Goal: Transaction & Acquisition: Purchase product/service

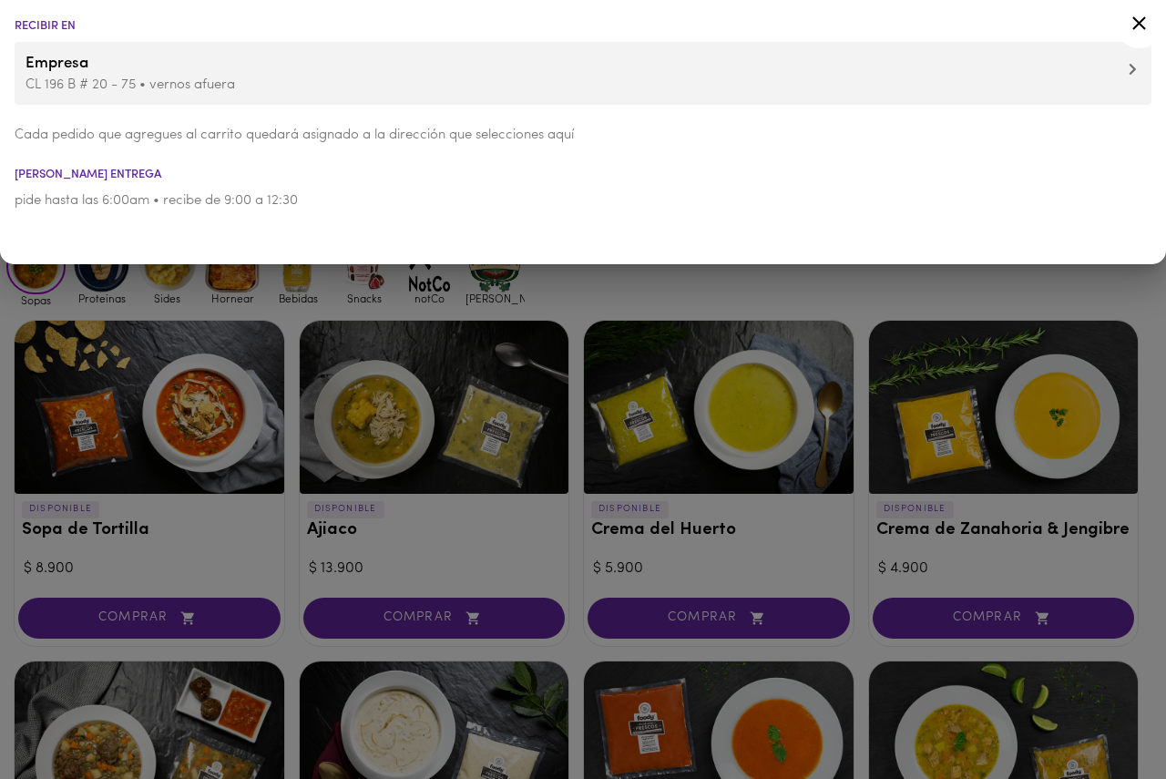
click at [124, 95] on li "Empresa CL 196 B # 20 - 75 • vernos afuera" at bounding box center [583, 73] width 1137 height 63
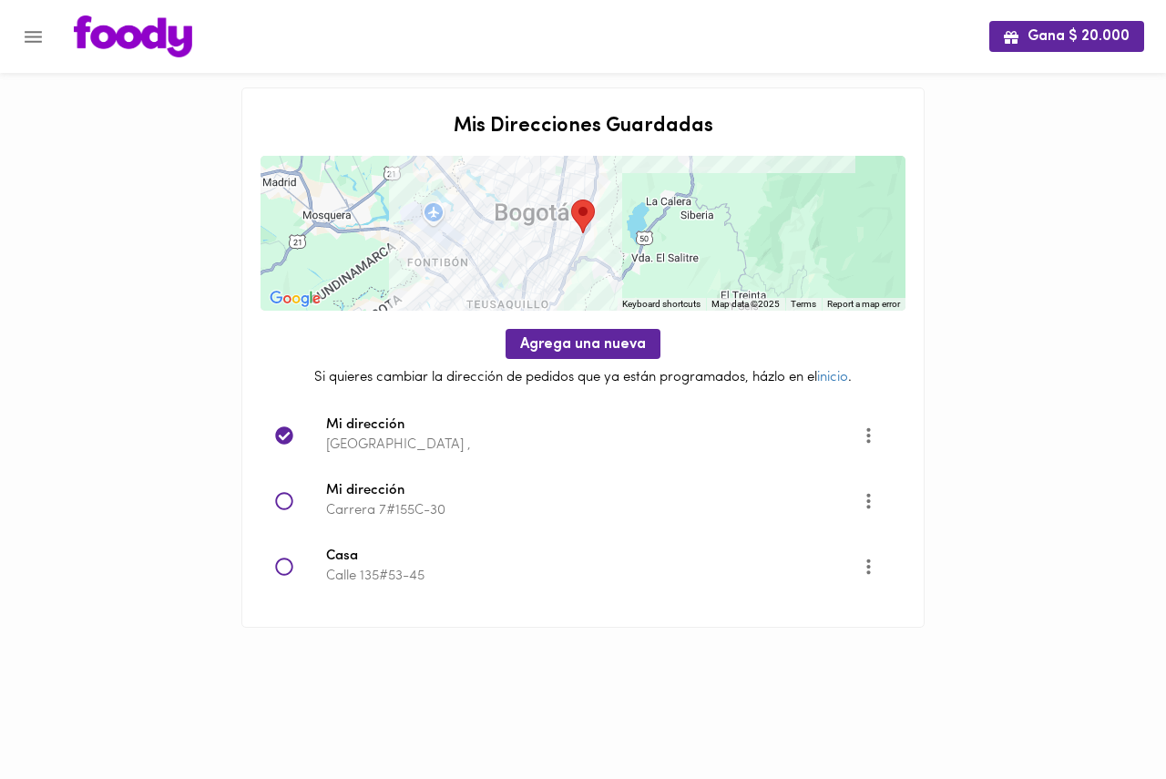
click at [283, 566] on icon at bounding box center [284, 567] width 18 height 18
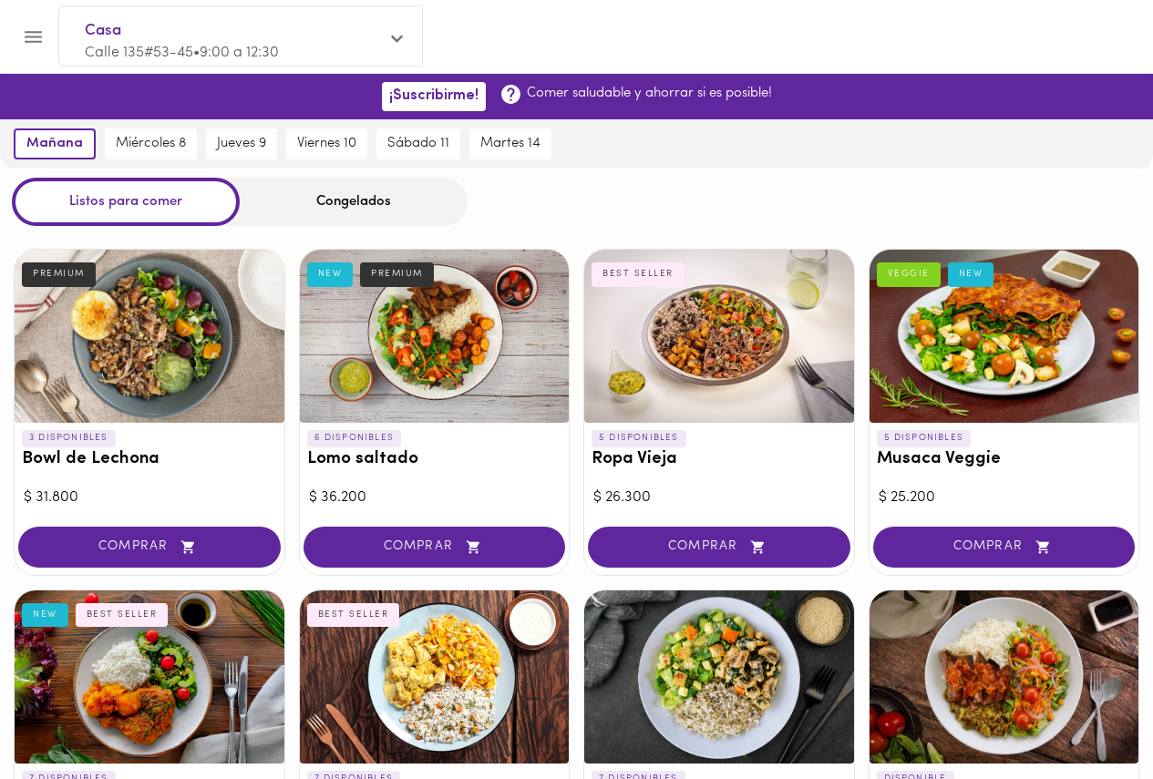
click at [365, 196] on div "Congelados" at bounding box center [354, 202] width 228 height 48
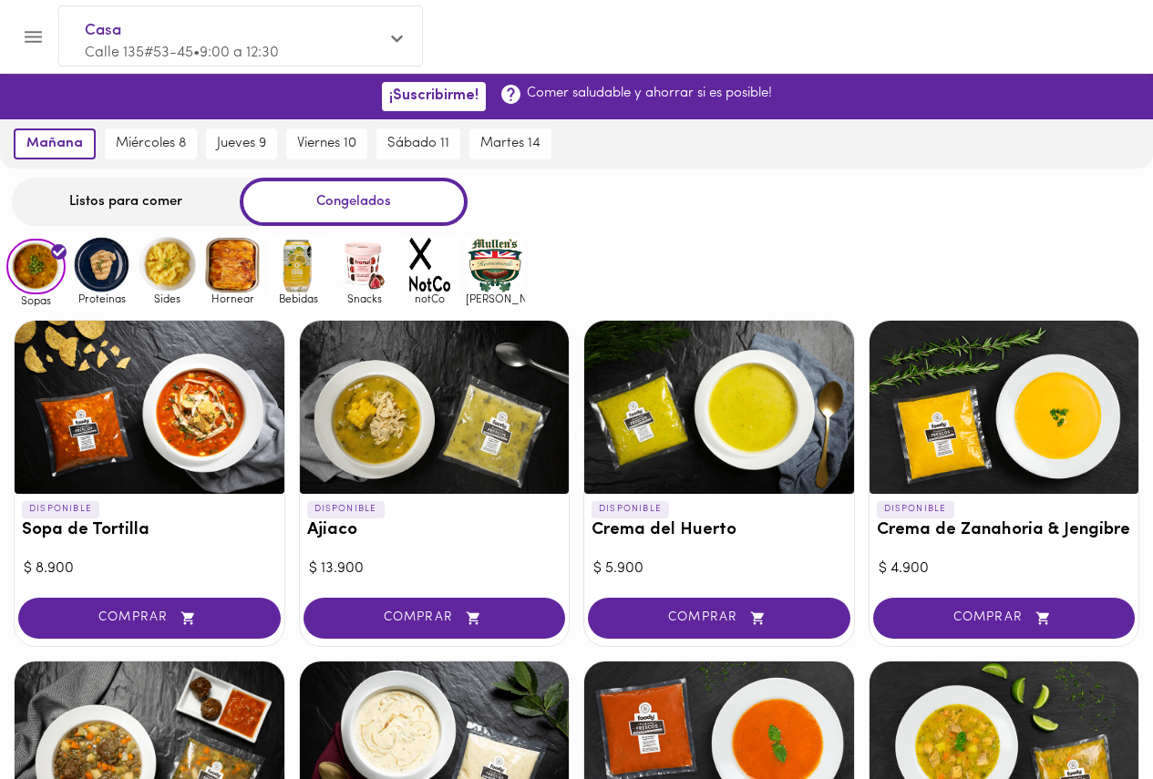
click at [508, 271] on img at bounding box center [495, 264] width 59 height 59
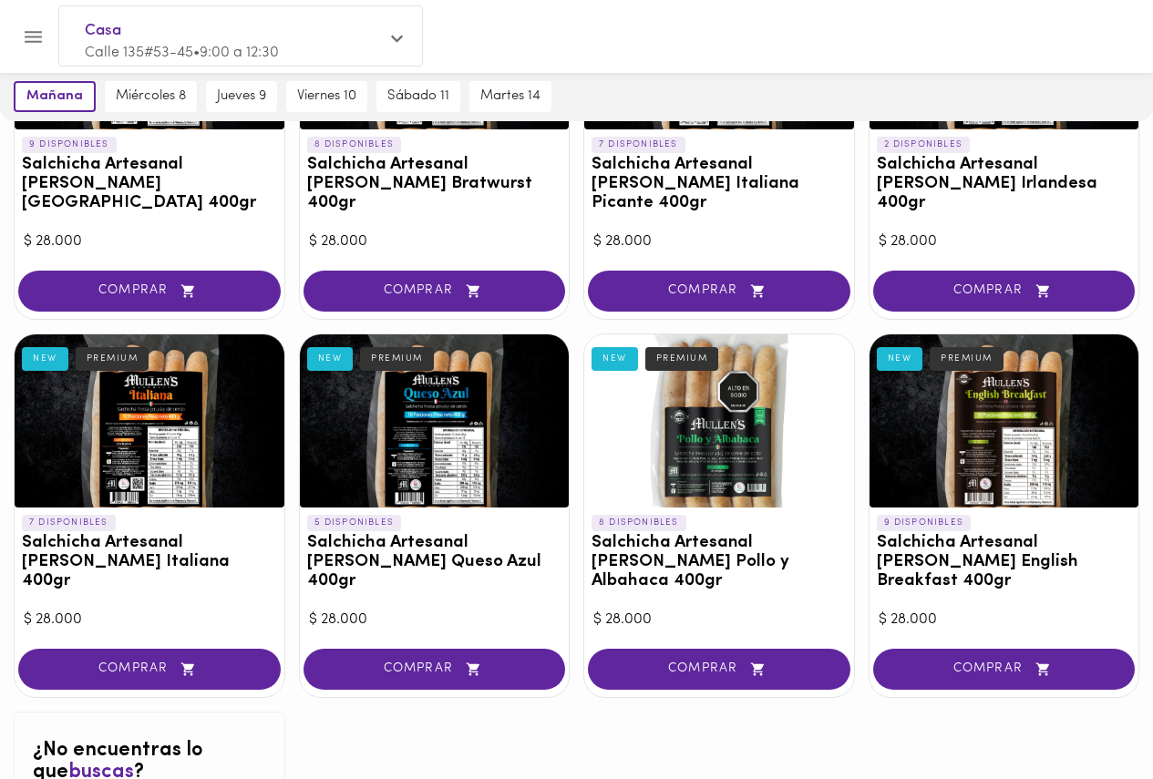
scroll to position [280, 0]
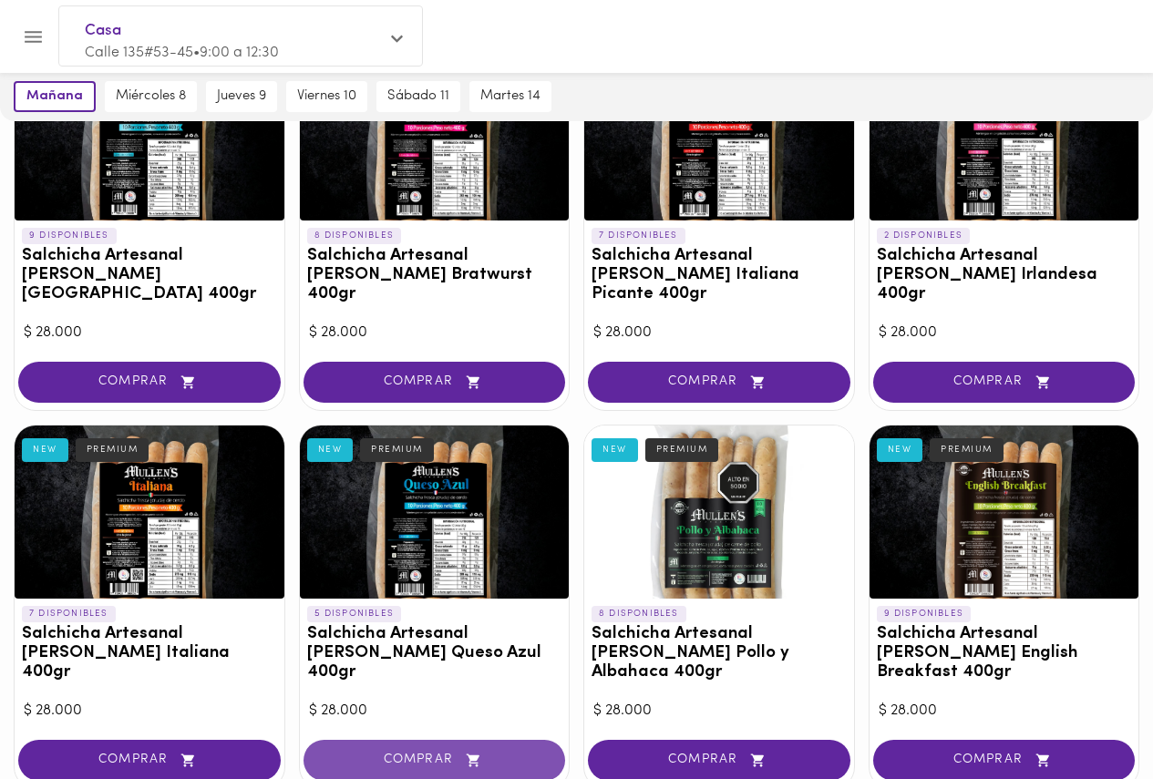
click at [384, 753] on span "COMPRAR" at bounding box center [434, 760] width 217 height 15
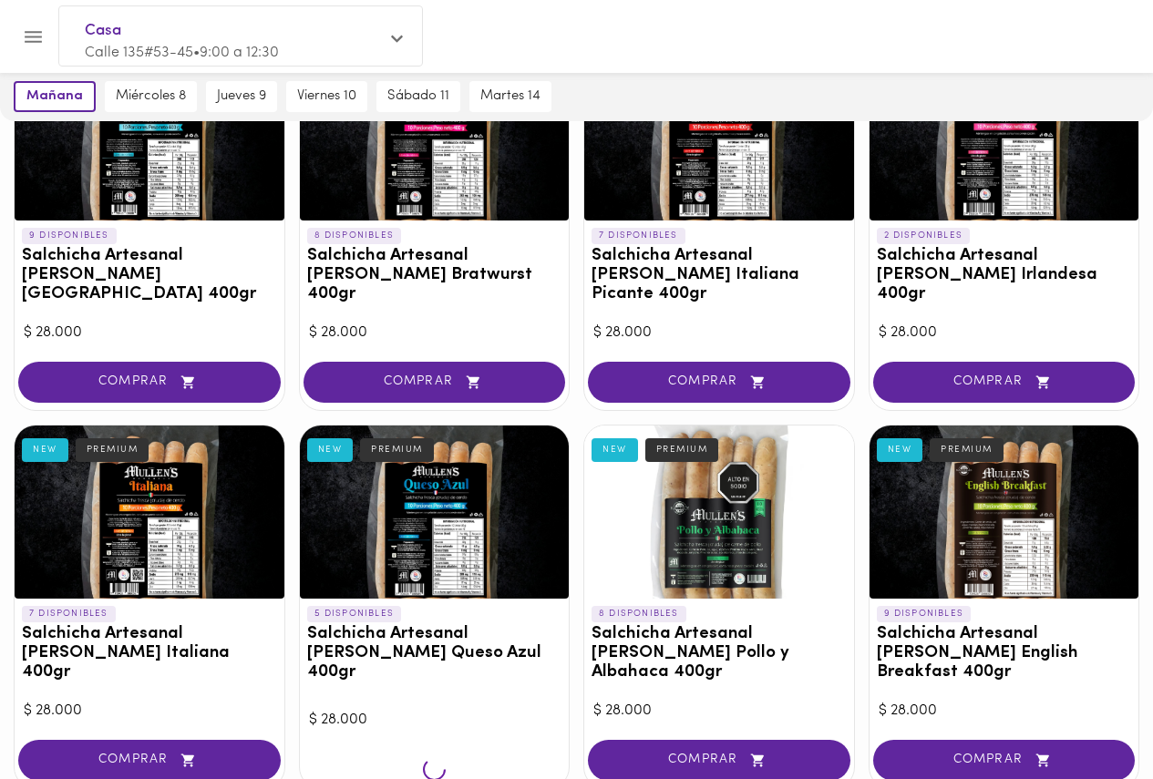
scroll to position [281, 0]
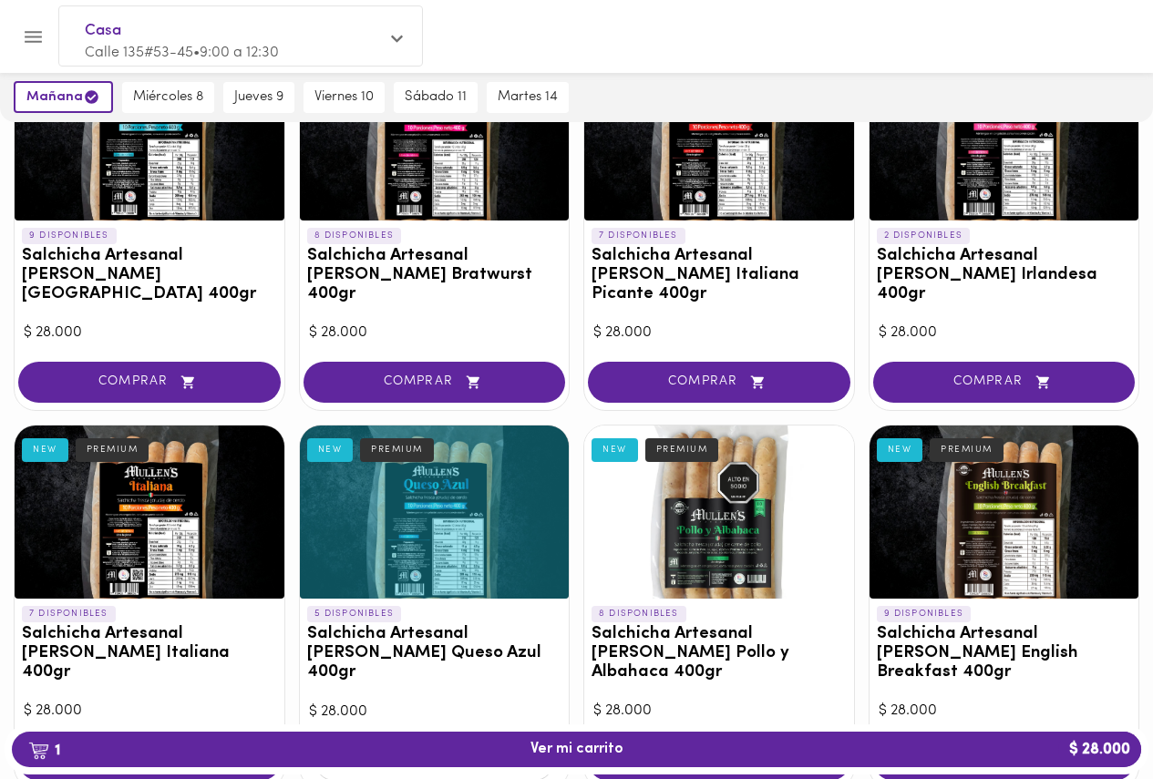
click at [575, 523] on div "9 DISPONIBLES Salchicha Artesanal [PERSON_NAME] [GEOGRAPHIC_DATA] 400gr NEW PRE…" at bounding box center [576, 516] width 1153 height 967
click at [576, 521] on div "9 DISPONIBLES Salchicha Artesanal [PERSON_NAME] [GEOGRAPHIC_DATA] 400gr NEW PRE…" at bounding box center [576, 516] width 1153 height 967
click at [131, 375] on span "COMPRAR" at bounding box center [149, 382] width 217 height 15
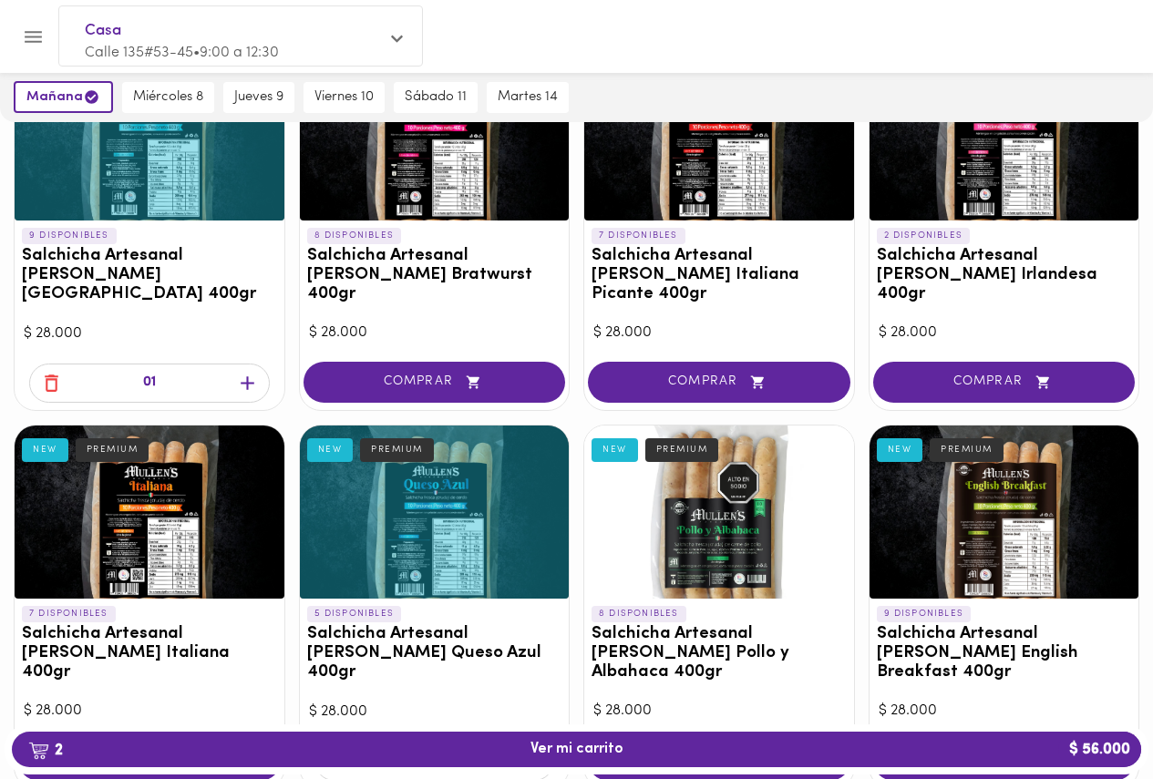
click at [577, 351] on div "9 DISPONIBLES Salchicha Artesanal [PERSON_NAME] [GEOGRAPHIC_DATA] 400gr NEW PRE…" at bounding box center [576, 516] width 1153 height 967
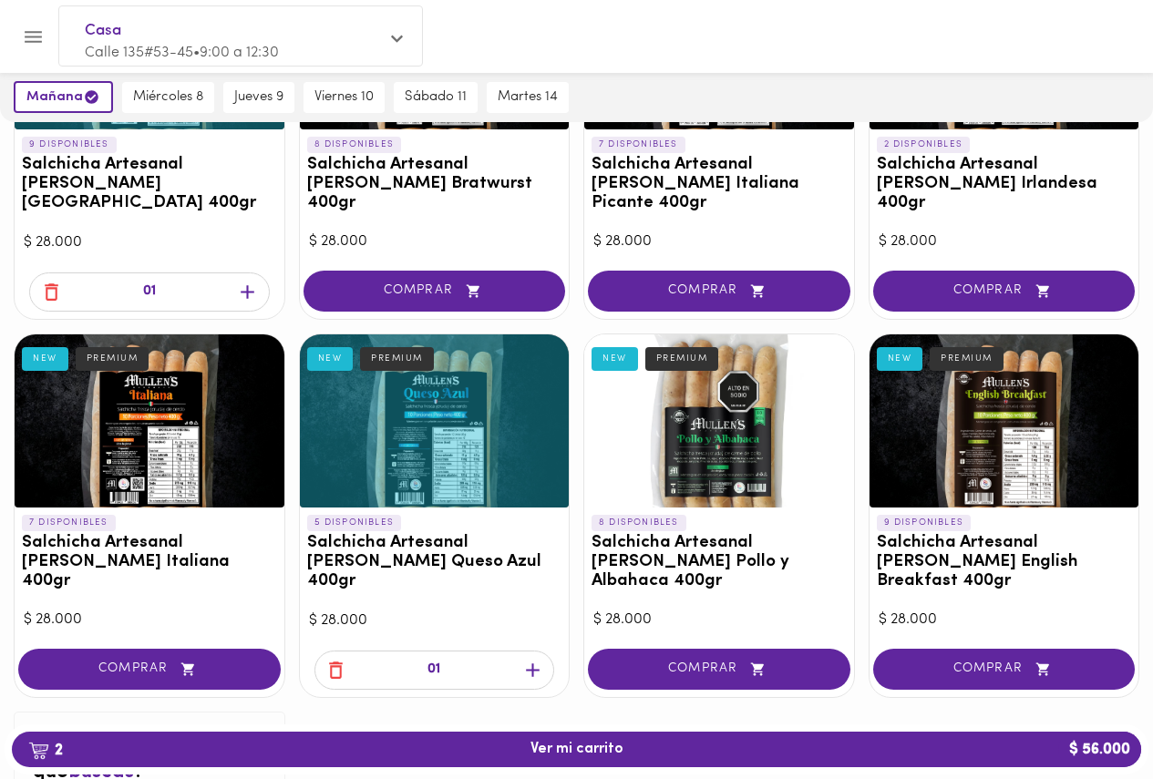
scroll to position [190, 0]
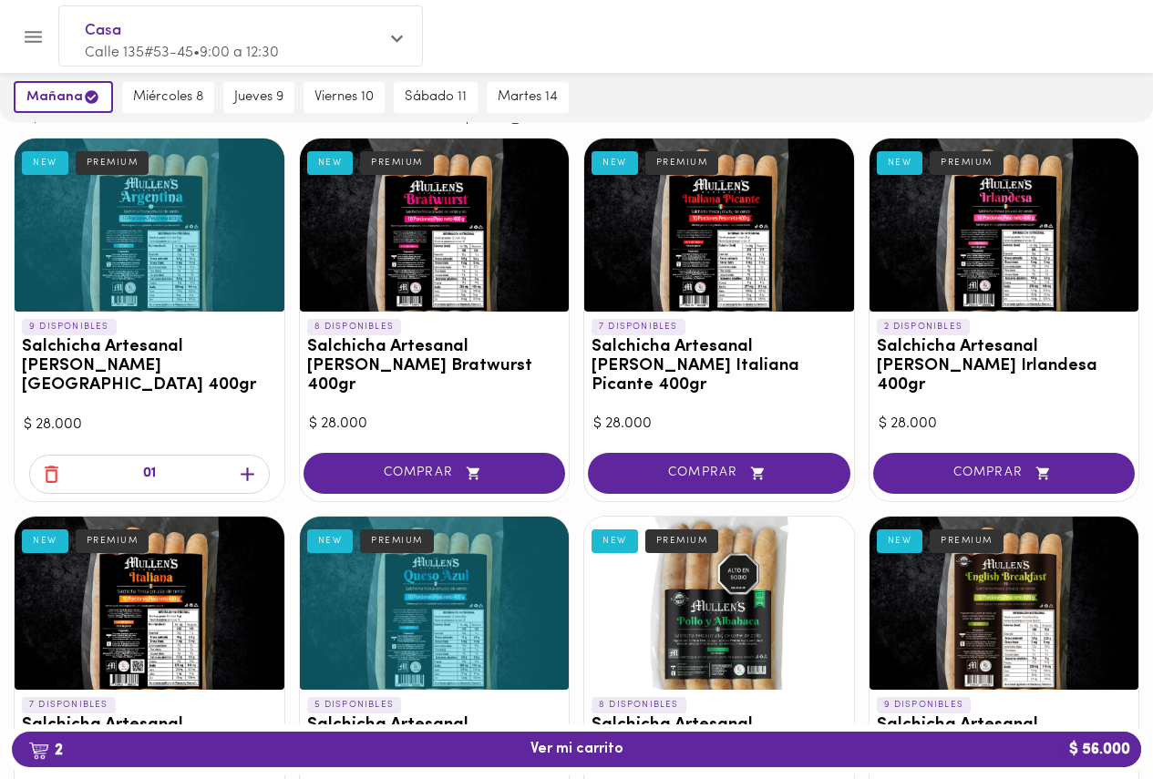
click at [297, 362] on div "9 DISPONIBLES Salchicha Artesanal [PERSON_NAME] [GEOGRAPHIC_DATA] 400gr NEW PRE…" at bounding box center [576, 607] width 1153 height 967
click at [291, 362] on div "9 DISPONIBLES Salchicha Artesanal [PERSON_NAME] [GEOGRAPHIC_DATA] 400gr NEW PRE…" at bounding box center [576, 607] width 1153 height 967
click at [231, 113] on div "jueves 9" at bounding box center [259, 97] width 80 height 49
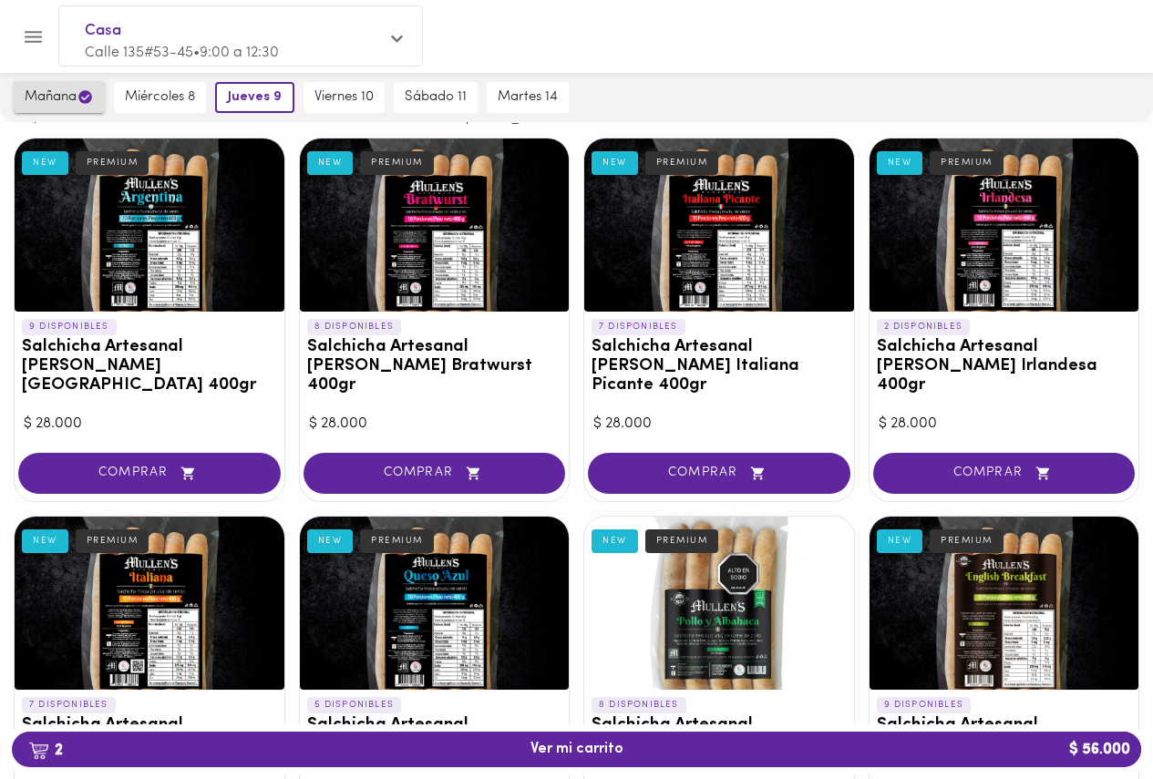
click at [52, 87] on button "mañana" at bounding box center [59, 97] width 91 height 32
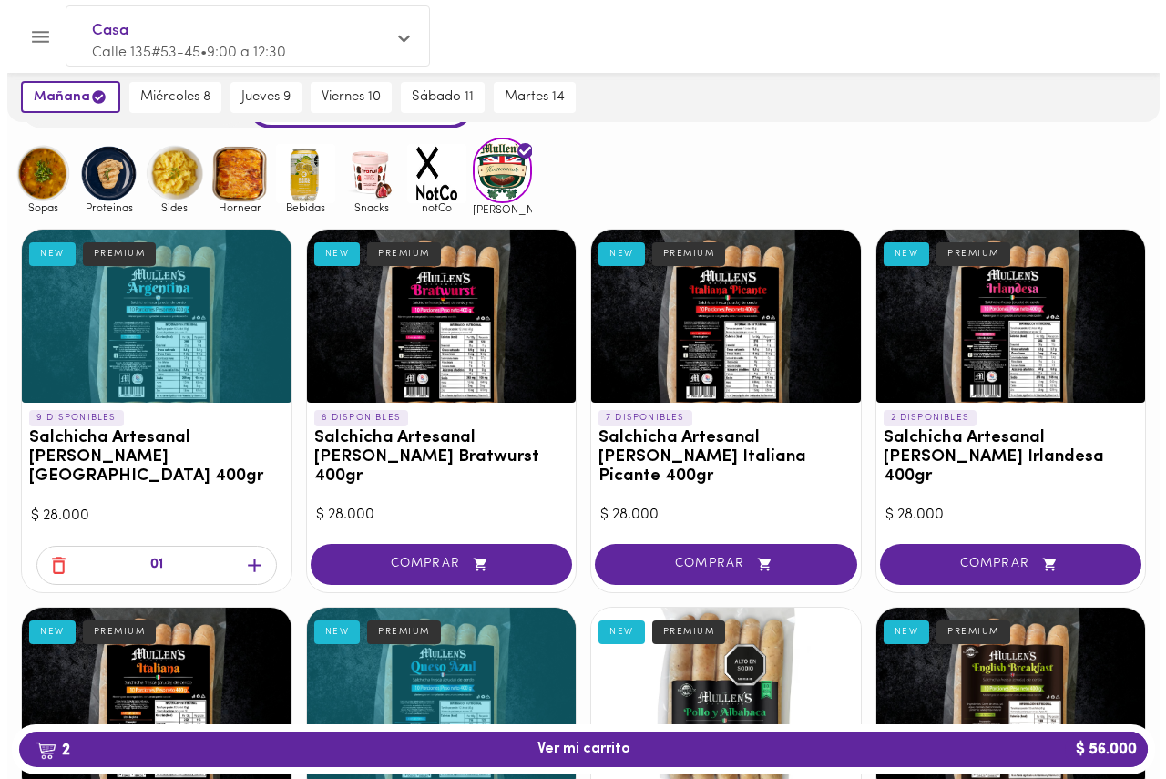
scroll to position [0, 0]
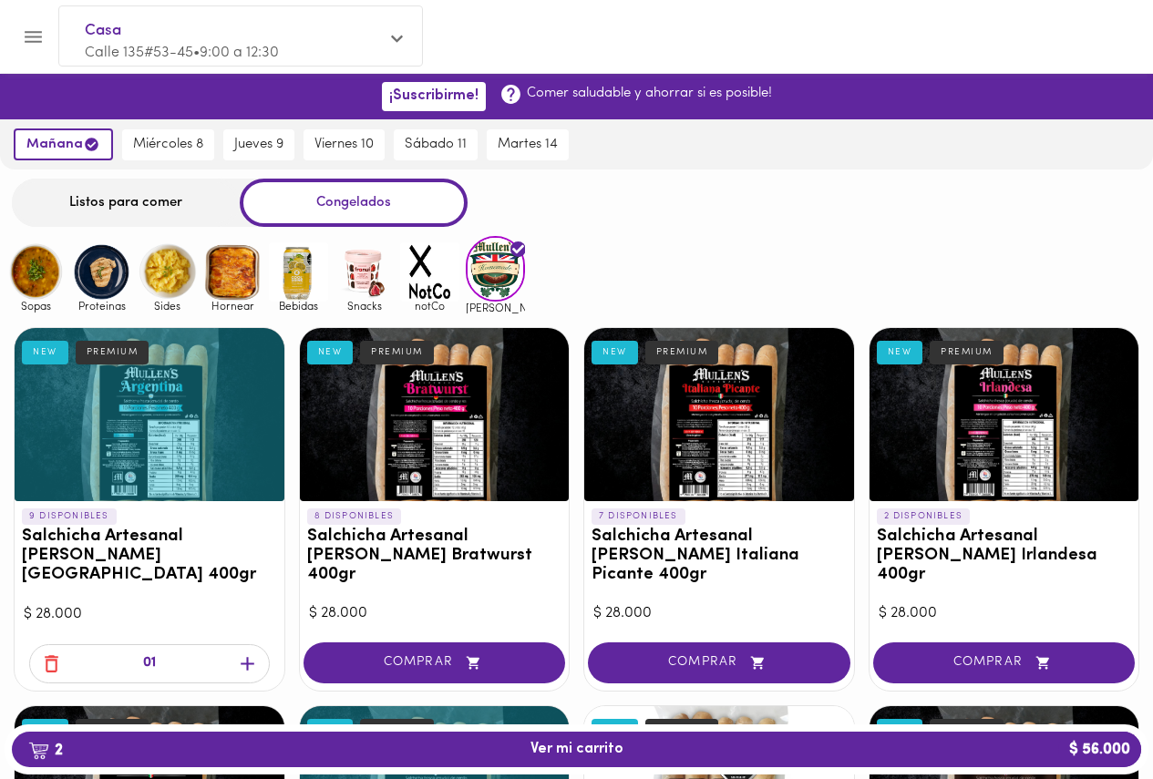
click at [688, 173] on div "Casa Calle 135#53-45 • 9:00 a 12:30 Listos para comer Congelados Sopas Proteina…" at bounding box center [576, 725] width 1153 height 1111
click at [33, 40] on icon "Menu" at bounding box center [33, 37] width 23 height 23
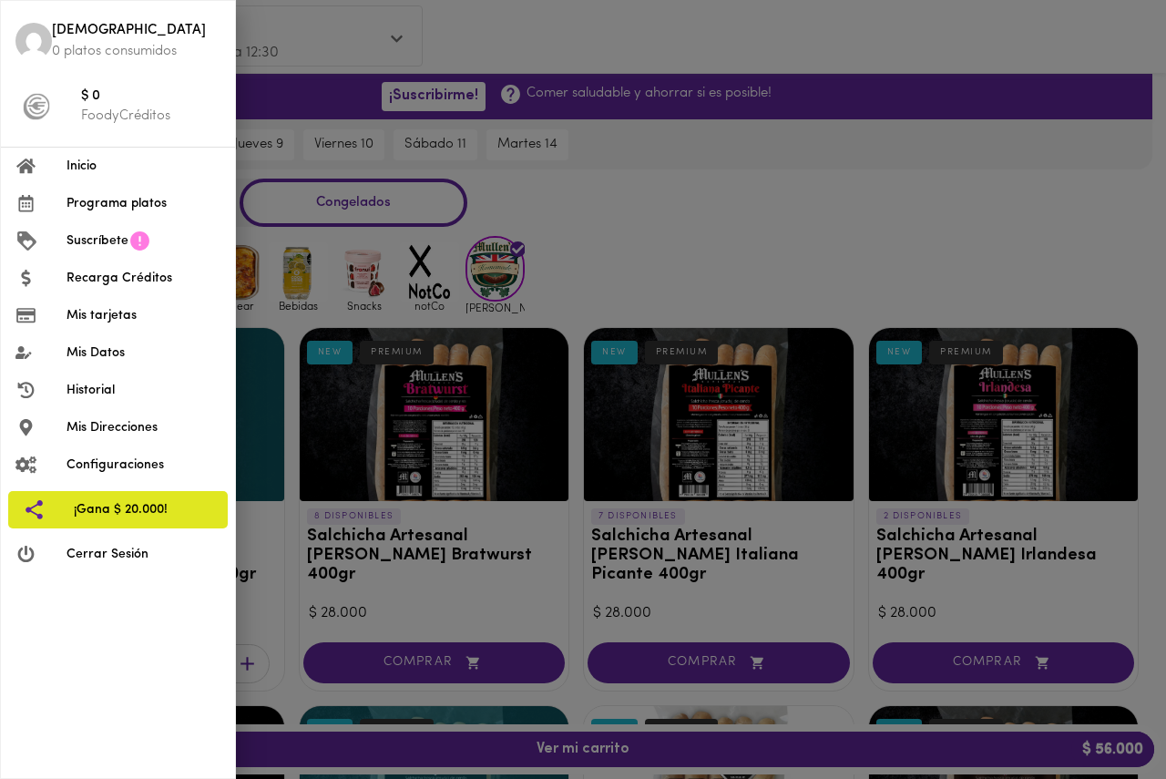
click at [101, 386] on span "Historial" at bounding box center [144, 390] width 154 height 19
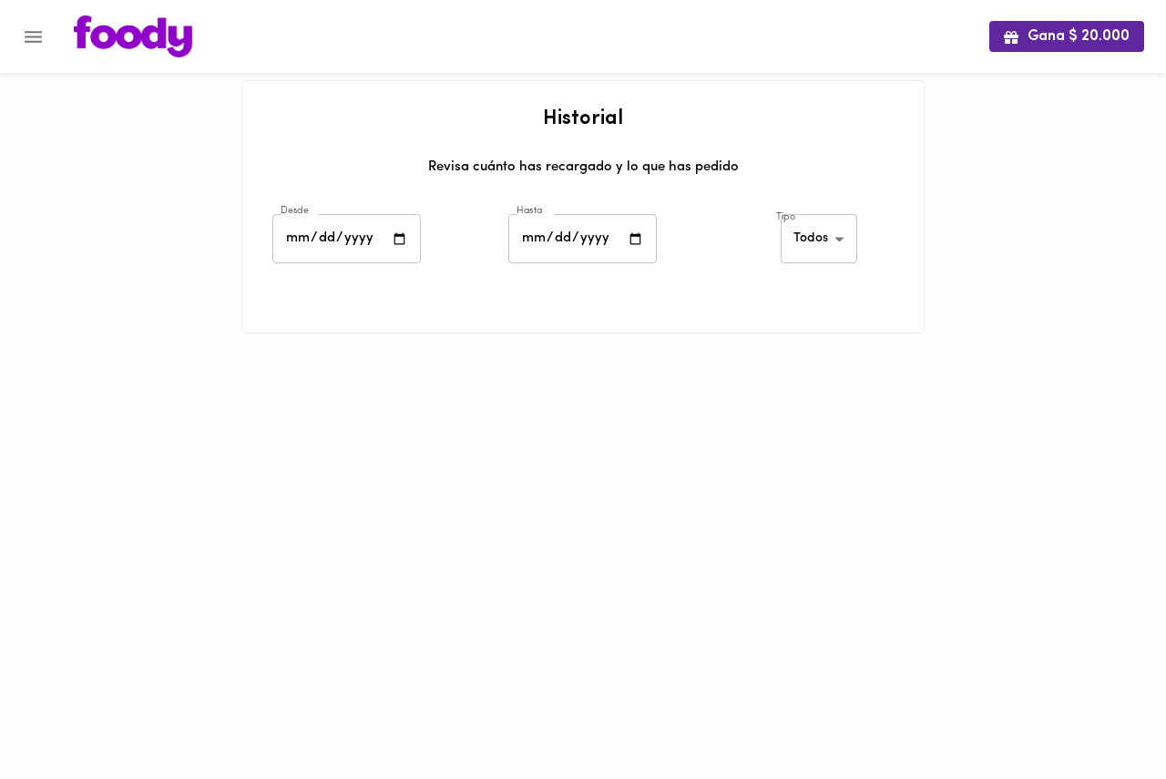
click at [396, 242] on input "date" at bounding box center [346, 239] width 149 height 50
type input "[DATE]"
click at [634, 230] on input "date" at bounding box center [583, 239] width 149 height 50
type input "[DATE]"
click at [694, 364] on div at bounding box center [582, 357] width 683 height 46
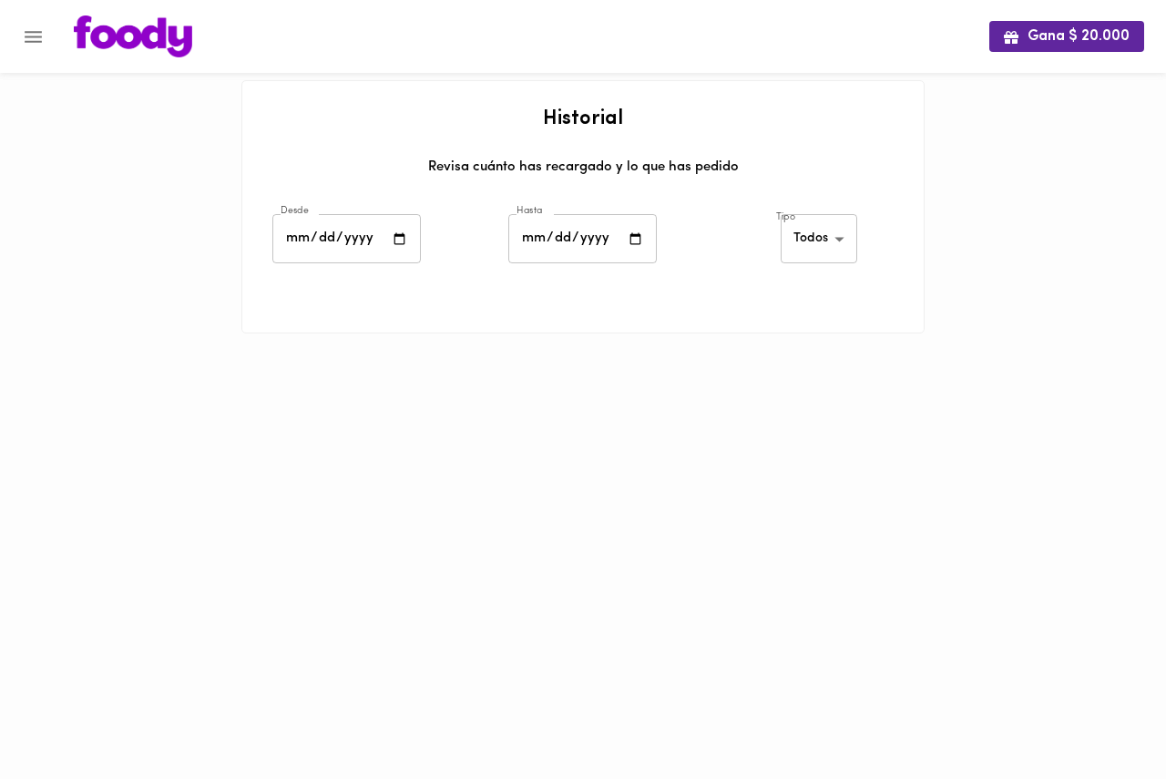
click at [721, 238] on div "Tipo Todos all ​" at bounding box center [820, 242] width 236 height 64
click at [827, 241] on body "Gana $ 20.000 Historial Revisa cuánto has recargado y lo que has pedido Desde […" at bounding box center [583, 189] width 1166 height 379
click at [819, 237] on li "Todos" at bounding box center [822, 240] width 79 height 30
click at [739, 237] on div "Tipo Todos all ​" at bounding box center [820, 242] width 236 height 64
click at [37, 35] on icon "Menu" at bounding box center [33, 37] width 23 height 23
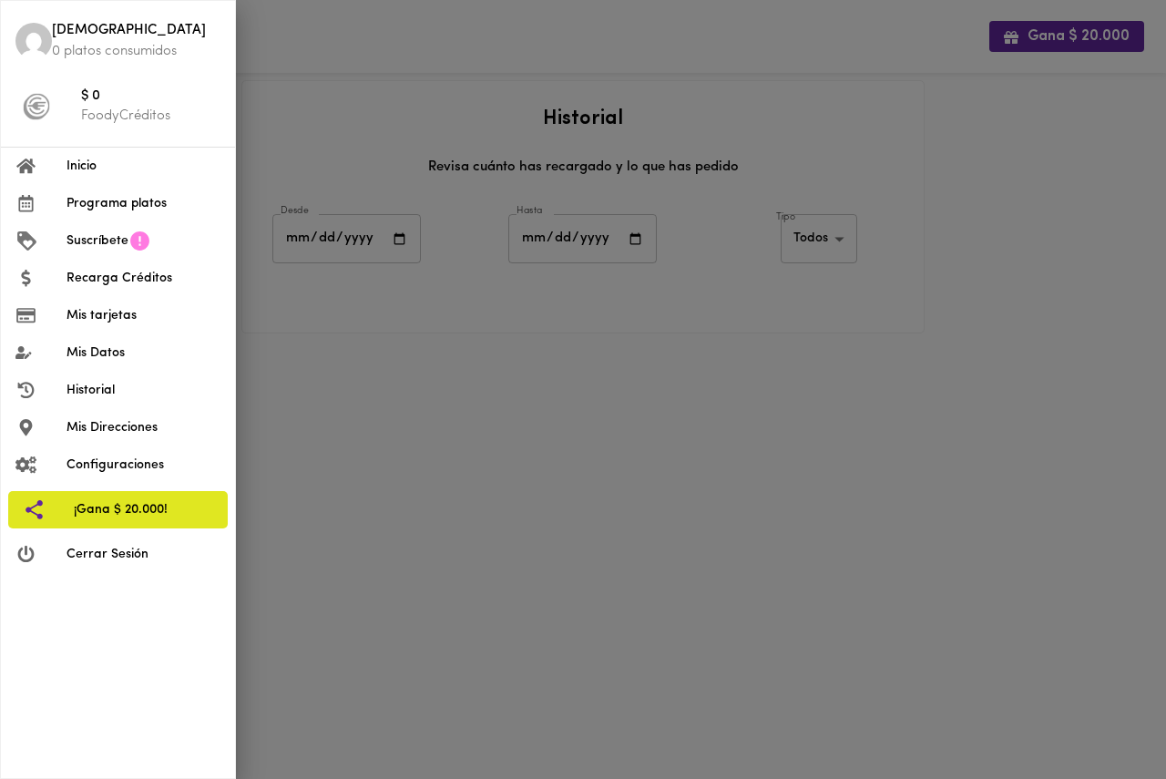
click at [95, 385] on span "Historial" at bounding box center [144, 390] width 154 height 19
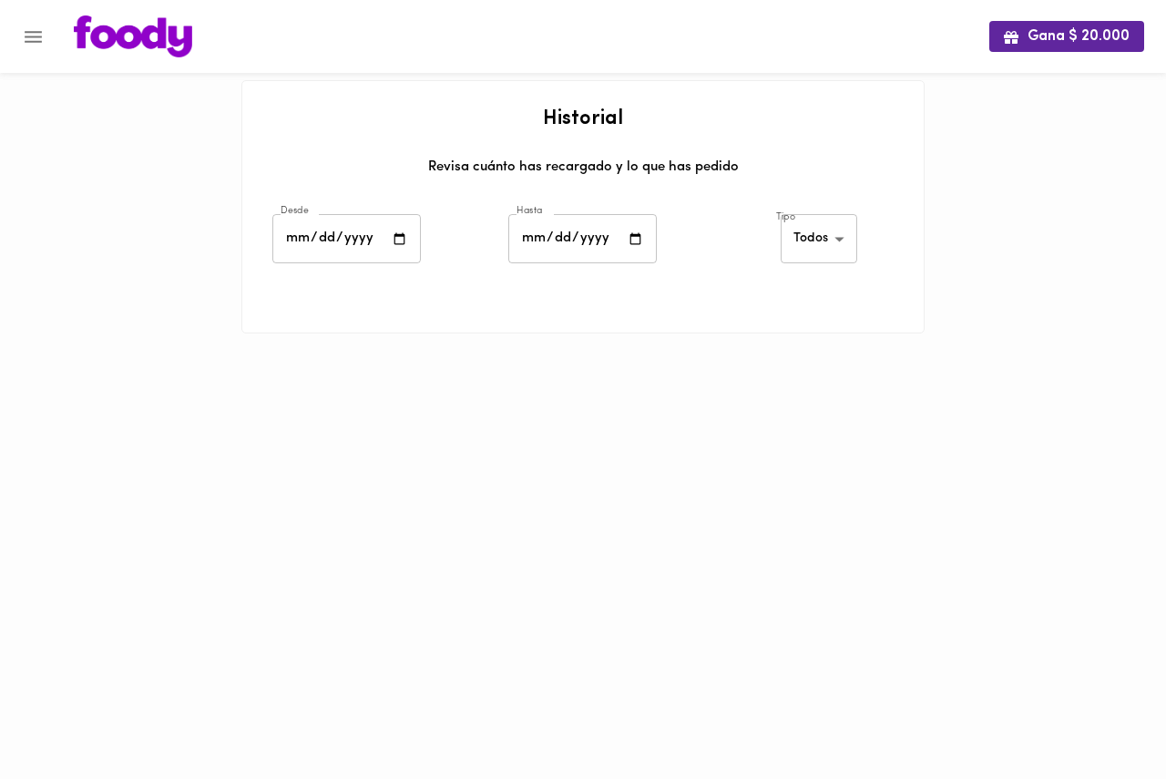
click at [95, 379] on html "Gana $ 20.000 Historial Revisa cuánto has recargado y lo que has pedido Desde […" at bounding box center [583, 189] width 1166 height 379
click at [48, 37] on button "Menu" at bounding box center [33, 37] width 45 height 45
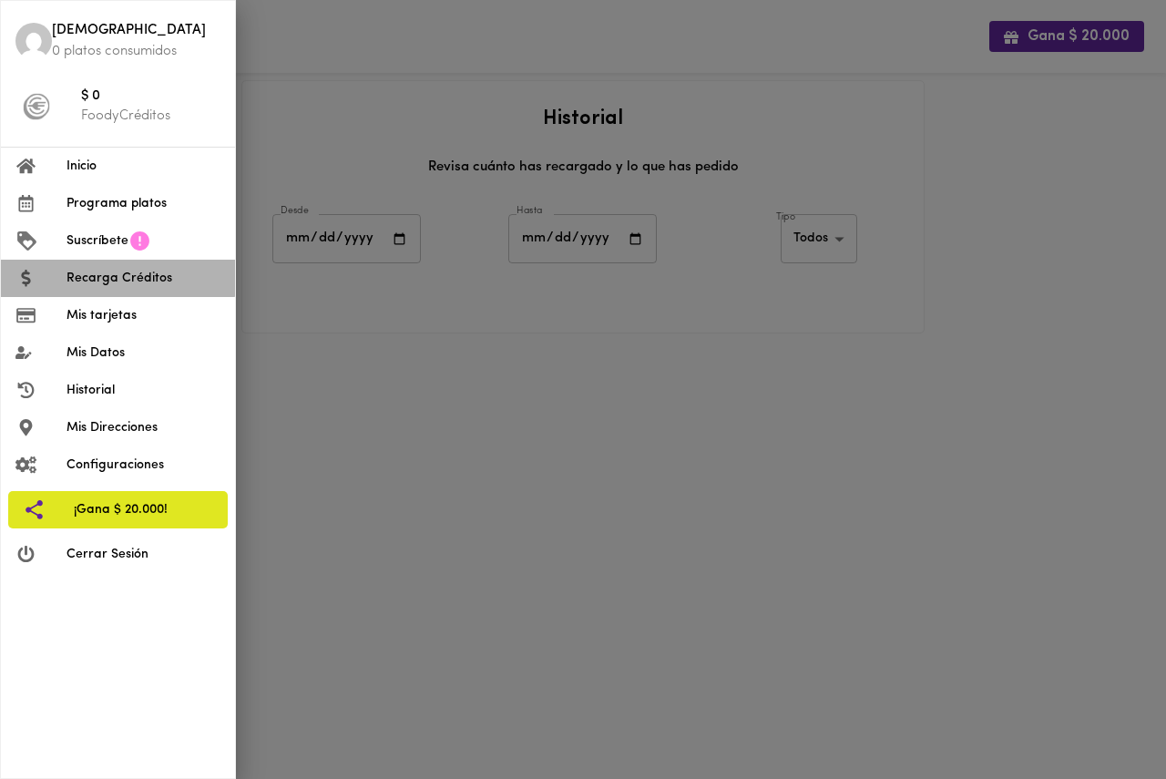
click at [101, 269] on span "Recarga Créditos" at bounding box center [144, 278] width 154 height 19
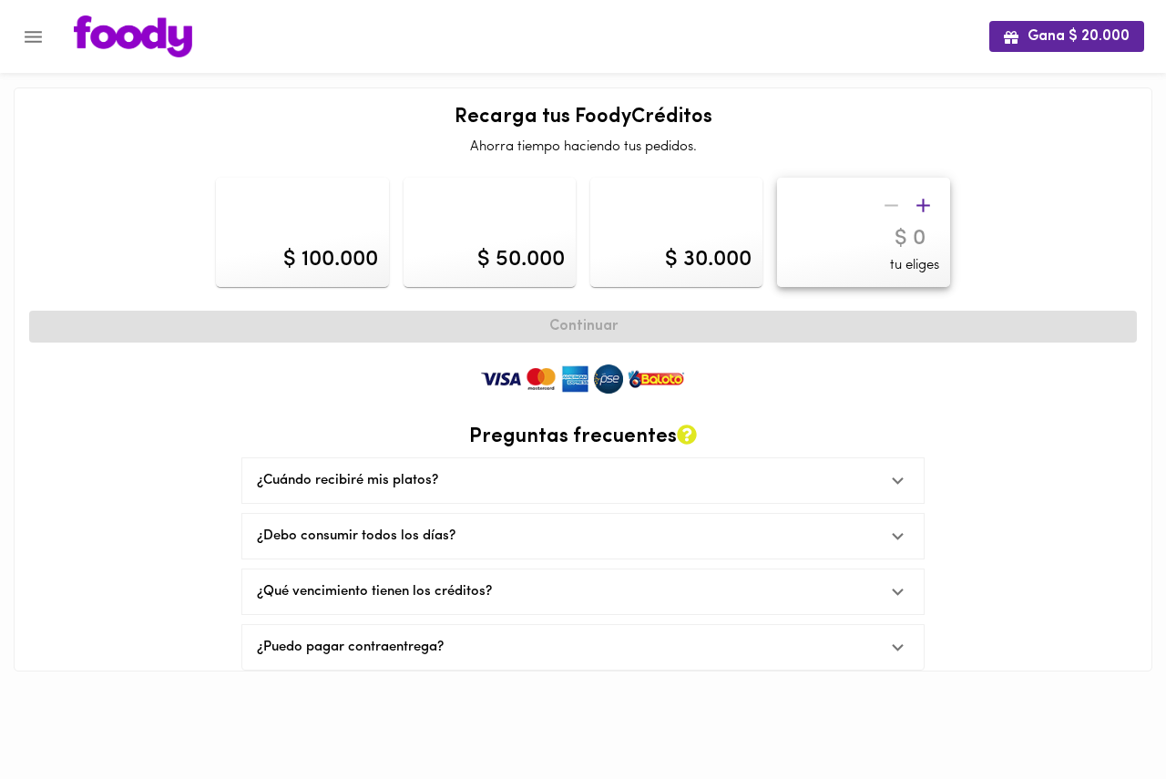
click at [101, 269] on div at bounding box center [115, 232] width 187 height 124
click at [29, 40] on icon "Menu" at bounding box center [33, 37] width 23 height 23
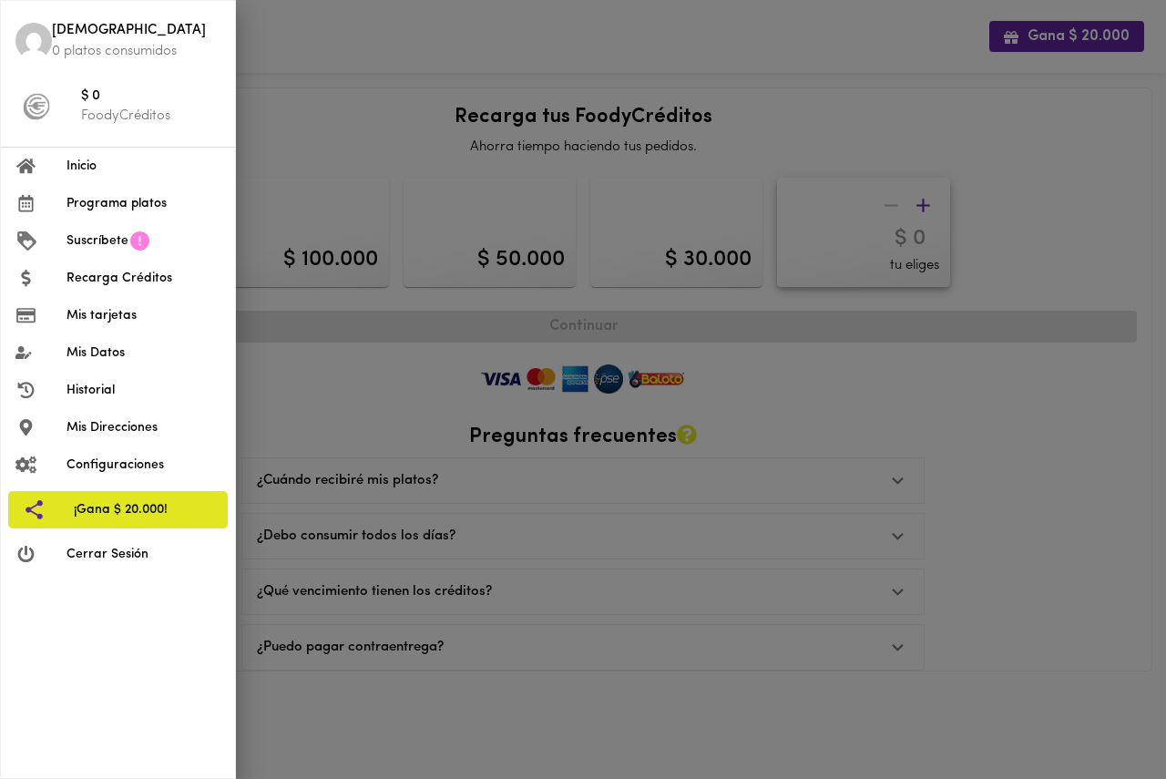
click at [108, 387] on span "Historial" at bounding box center [144, 390] width 154 height 19
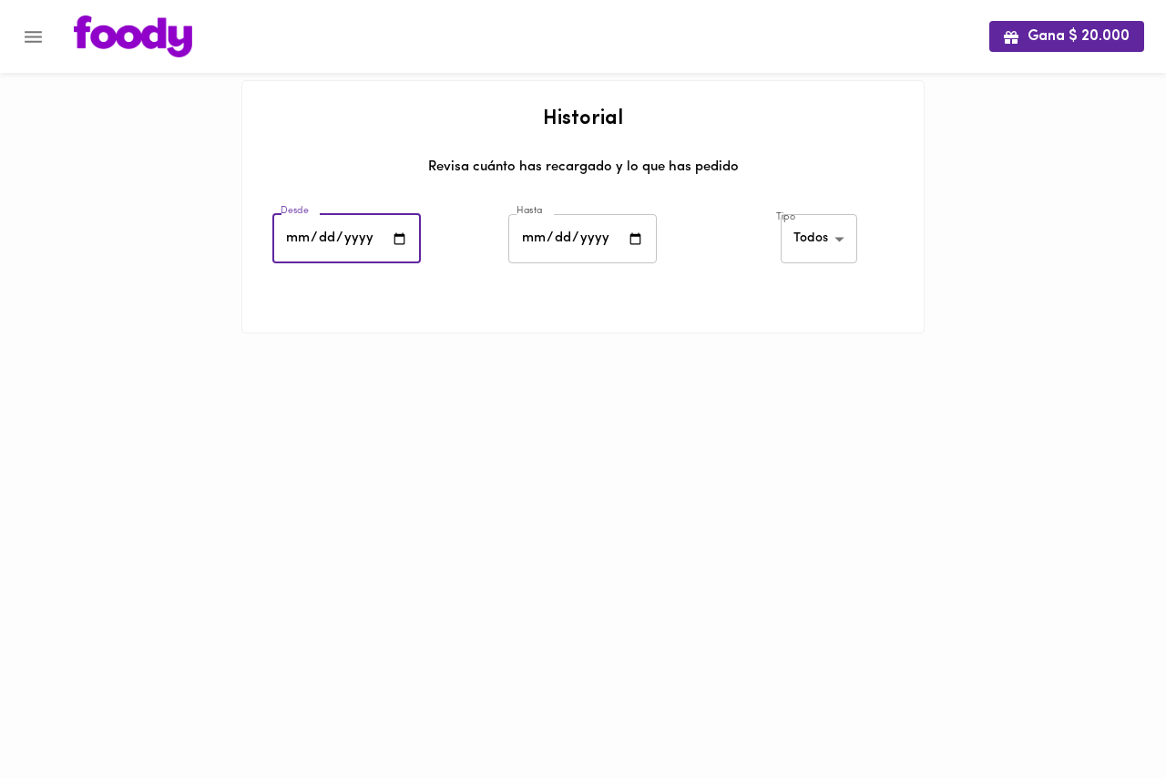
click at [393, 234] on input "date" at bounding box center [346, 239] width 149 height 50
click at [669, 379] on html "Gana $ 20.000 Historial Revisa cuánto has recargado y lo que has pedido Desde 2…" at bounding box center [583, 189] width 1166 height 379
click at [400, 241] on input "2025-09-01" at bounding box center [346, 239] width 149 height 50
type input "2025-07-01"
click at [632, 242] on input "date" at bounding box center [583, 239] width 149 height 50
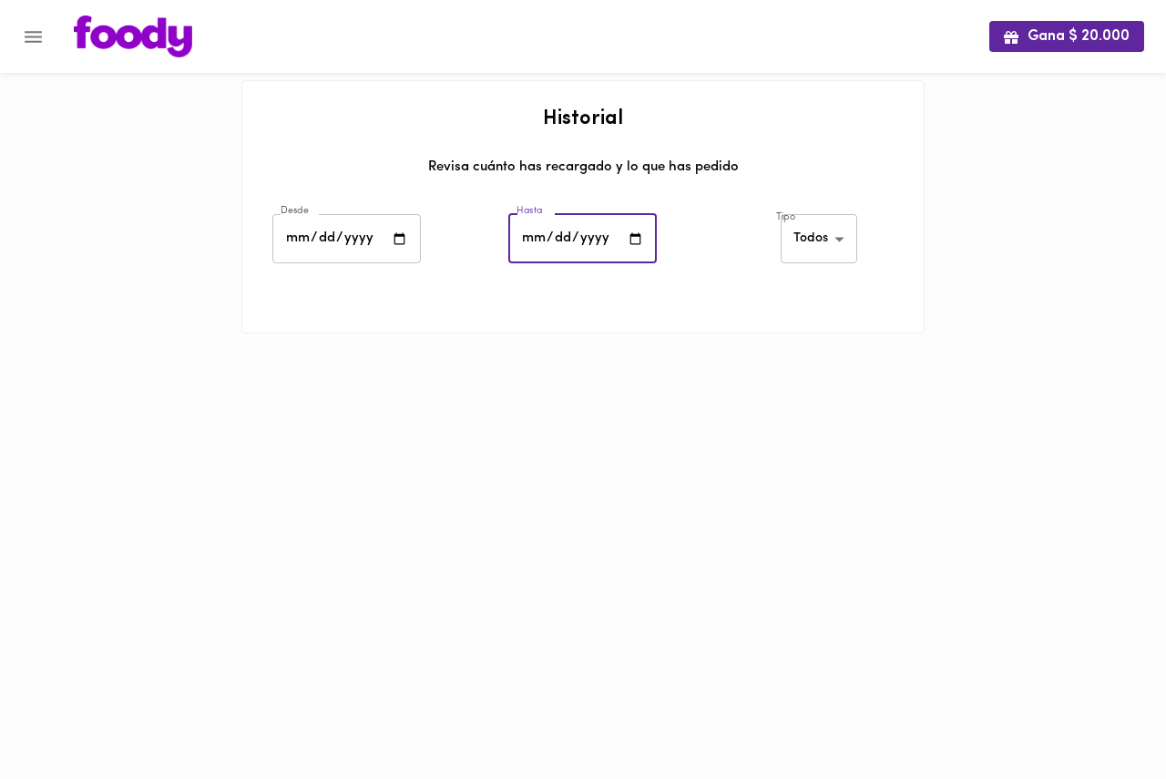
type input "[DATE]"
click at [807, 242] on body "Gana $ 20.000 Historial Revisa cuánto has recargado y lo que has pedido Desde 2…" at bounding box center [583, 189] width 1166 height 379
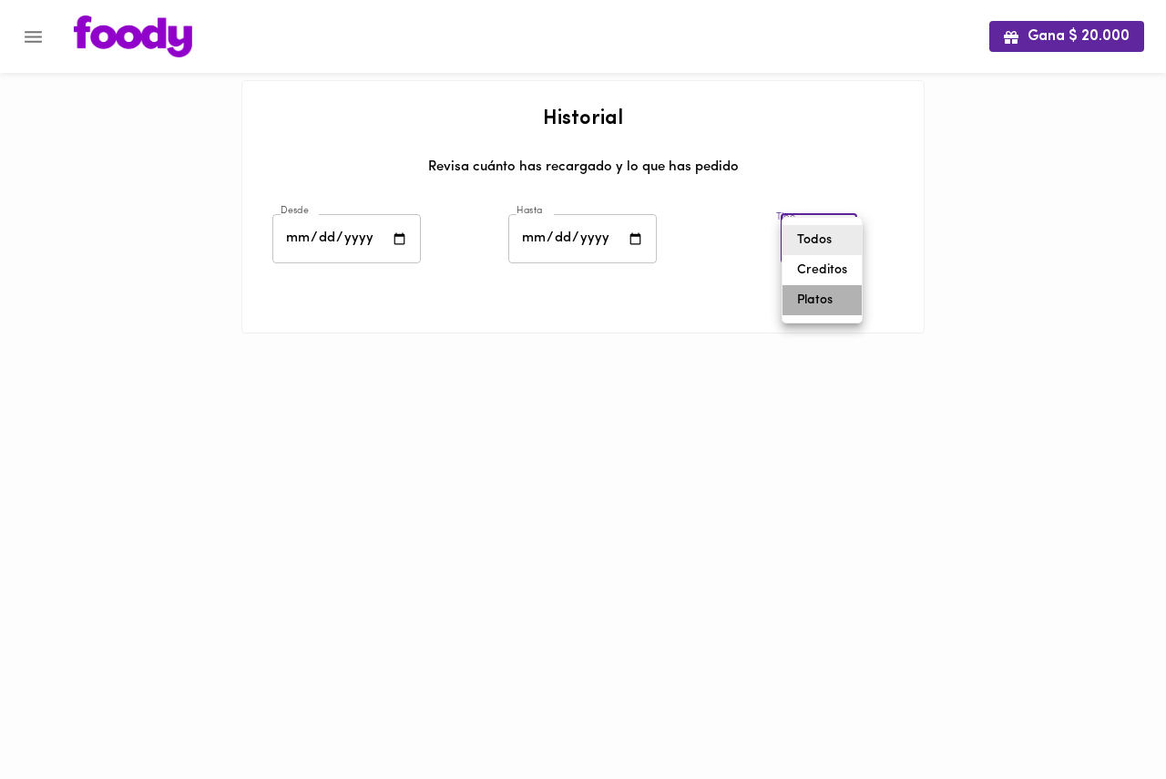
click at [806, 307] on li "Platos" at bounding box center [822, 300] width 79 height 30
click at [407, 358] on div "$ 156.400" at bounding box center [458, 362] width 283 height 15
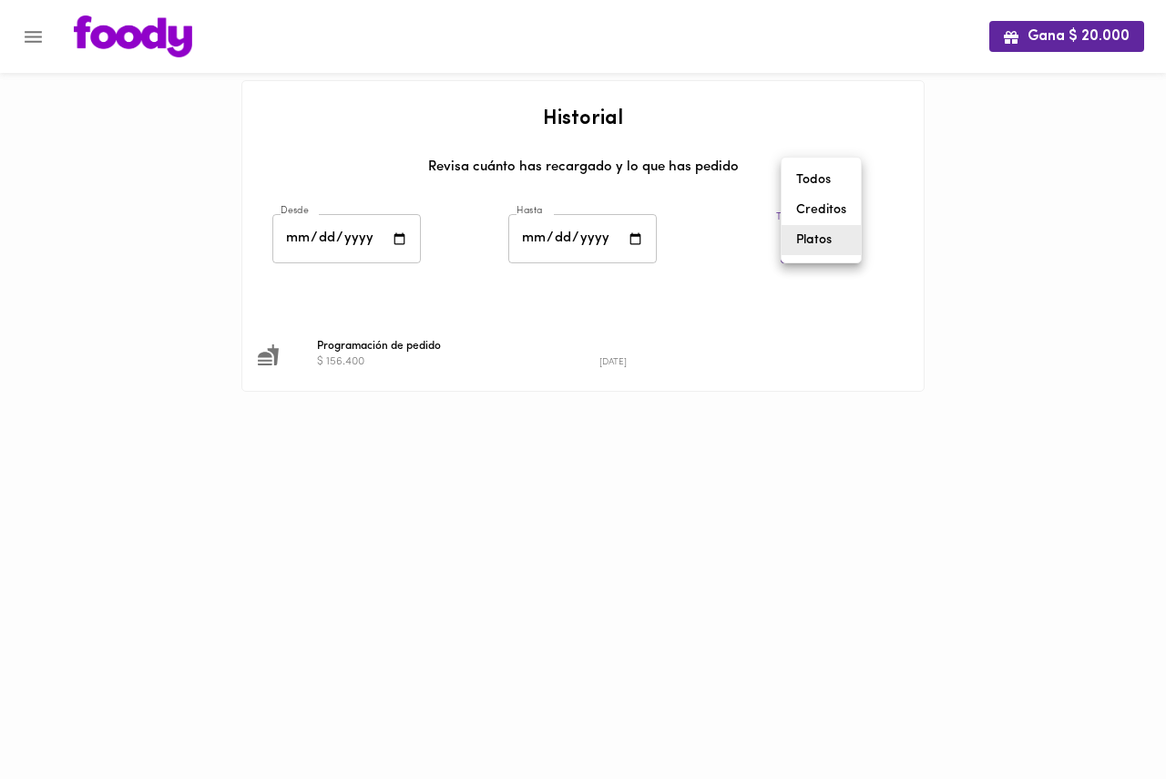
click at [832, 241] on body "Gana $ 20.000 Historial Revisa cuánto has recargado y lo que has pedido Desde 2…" at bounding box center [583, 218] width 1166 height 437
click at [835, 204] on li "Creditos" at bounding box center [821, 210] width 79 height 30
click at [820, 242] on body "Gana $ 20.000 Historial Revisa cuánto has recargado y lo que has pedido Desde 2…" at bounding box center [583, 189] width 1166 height 379
click at [813, 202] on li "Todos" at bounding box center [820, 210] width 89 height 30
type input "all"
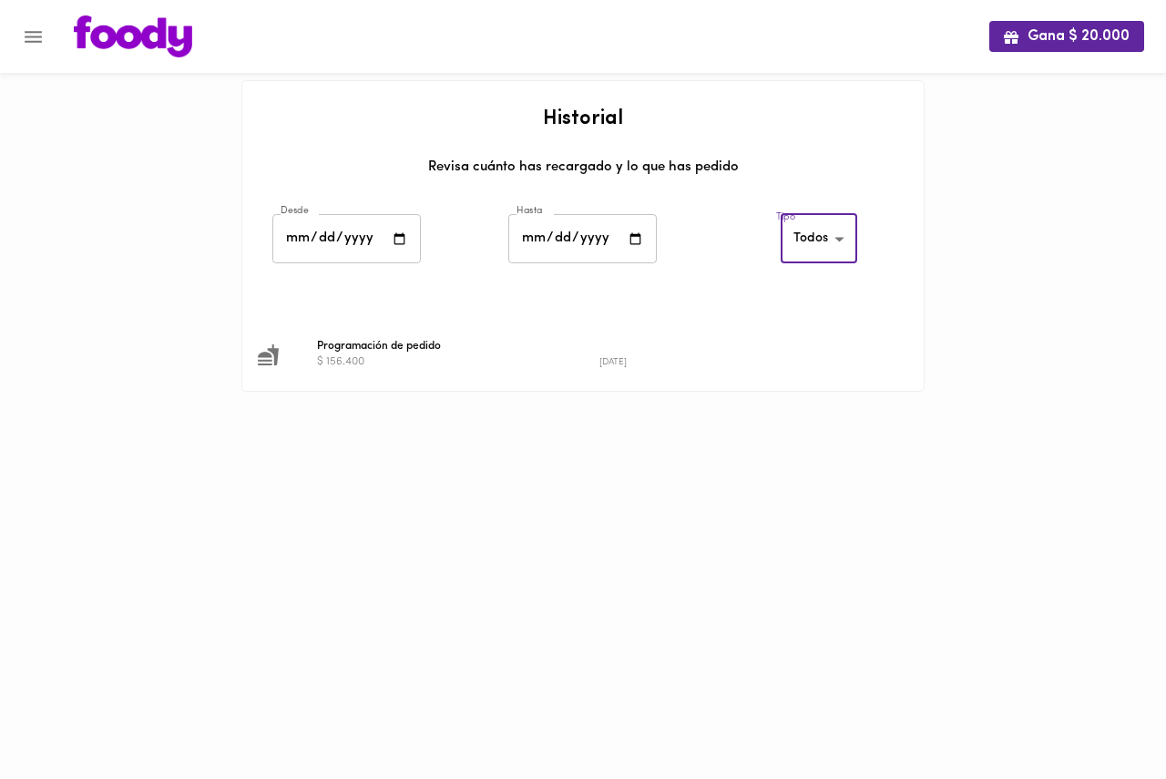
click at [797, 355] on div "2025-09-16" at bounding box center [741, 362] width 283 height 15
click at [396, 358] on div "$ 156.400" at bounding box center [458, 362] width 283 height 15
click at [272, 355] on icon at bounding box center [268, 354] width 21 height 21
click at [353, 358] on div "$ 156.400" at bounding box center [458, 362] width 283 height 15
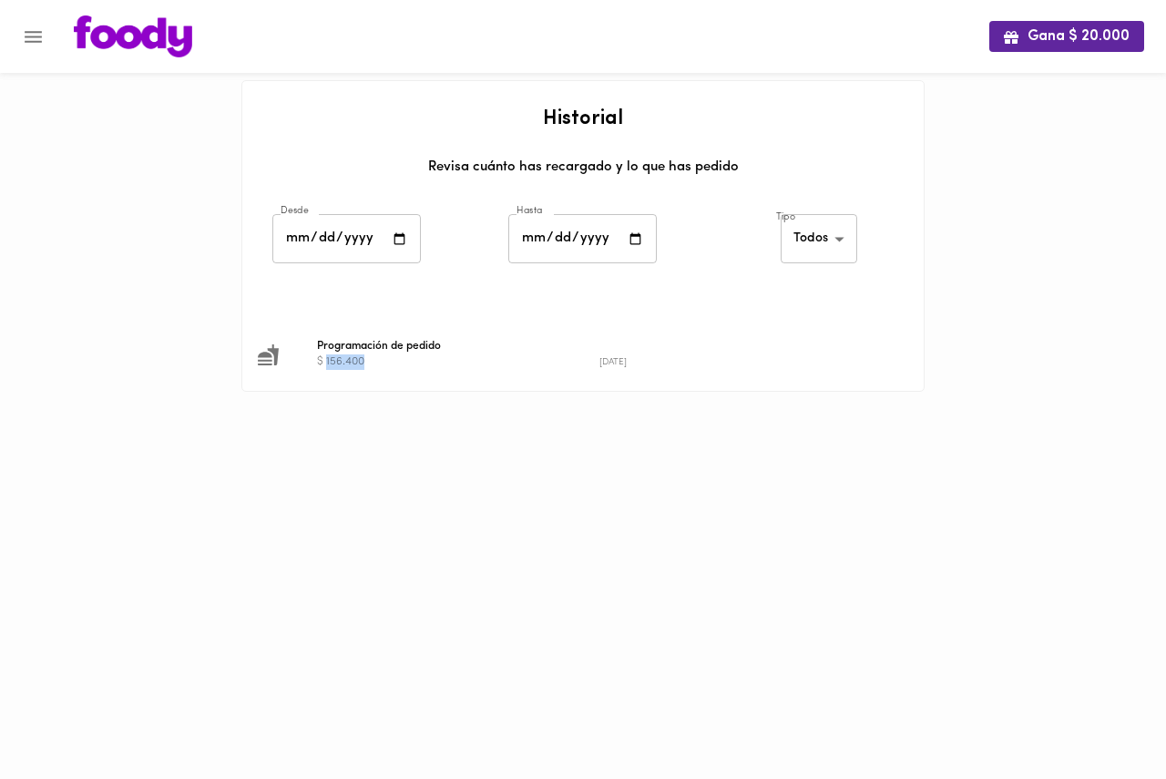
click at [353, 358] on div "$ 156.400" at bounding box center [458, 362] width 283 height 15
click at [330, 349] on span "Programación de pedido" at bounding box center [599, 346] width 565 height 16
click at [35, 44] on icon "Menu" at bounding box center [33, 37] width 23 height 23
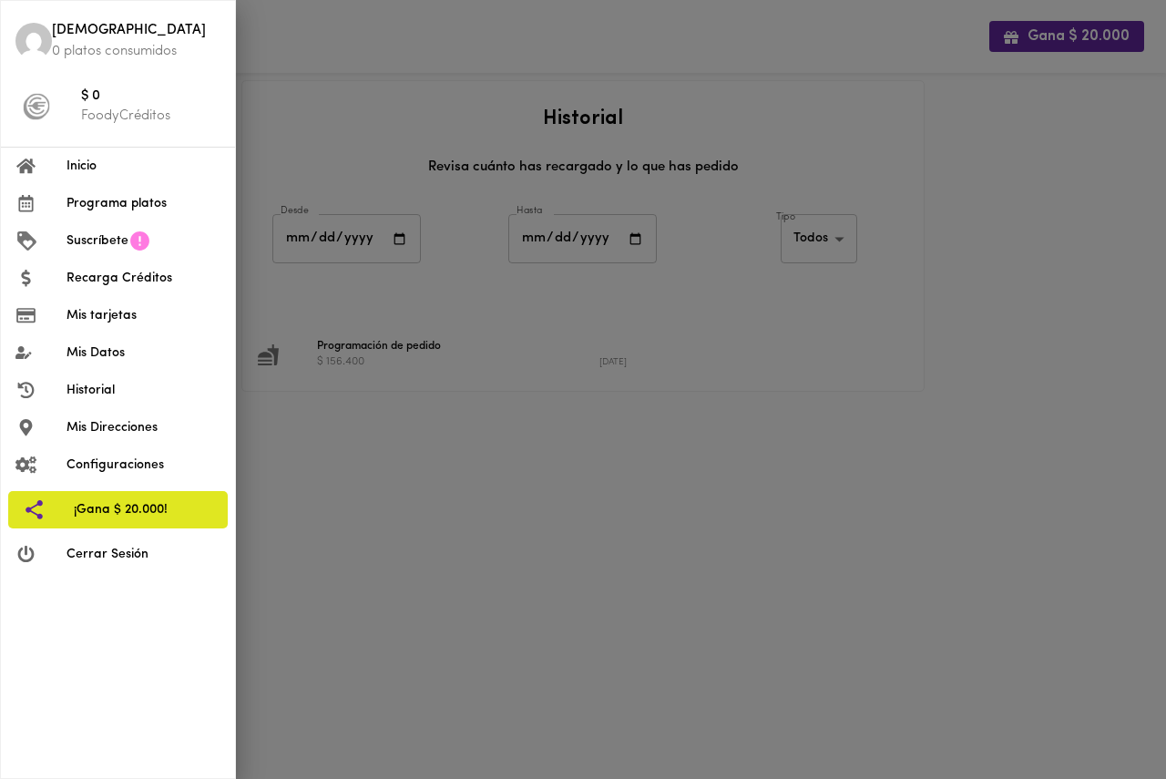
click at [83, 204] on span "Programa platos" at bounding box center [144, 203] width 154 height 19
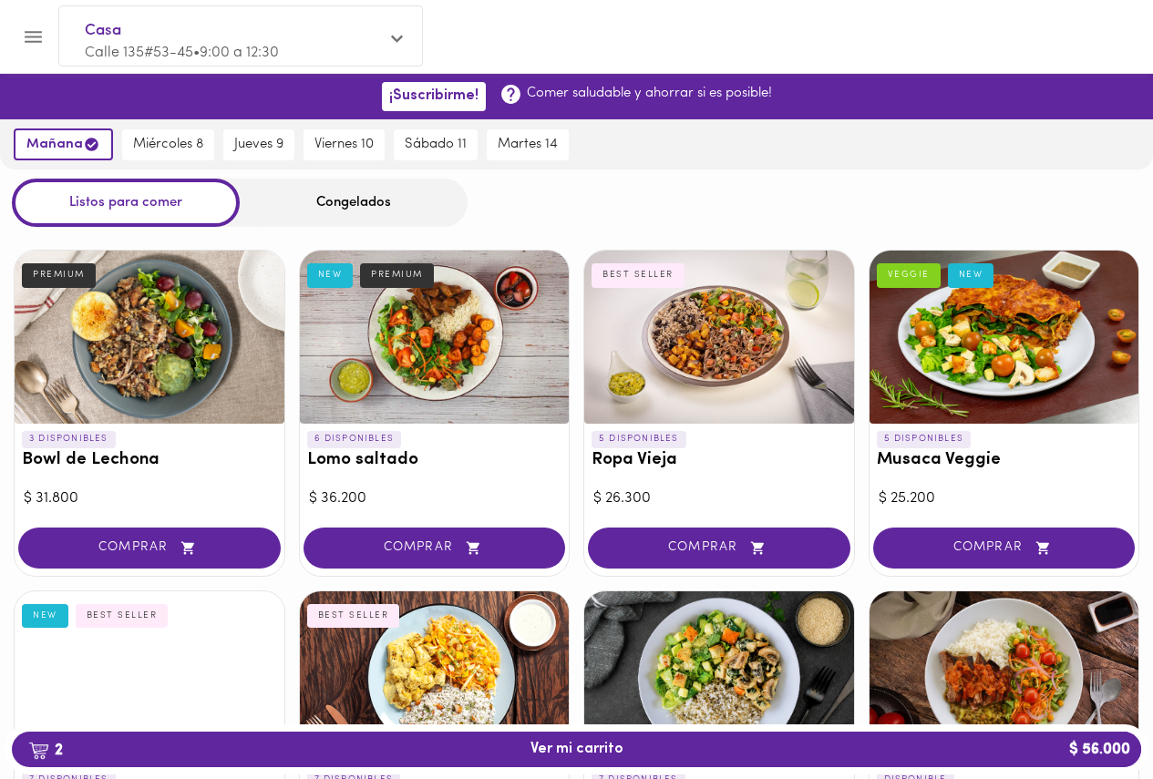
click at [373, 202] on div "Congelados" at bounding box center [354, 203] width 228 height 48
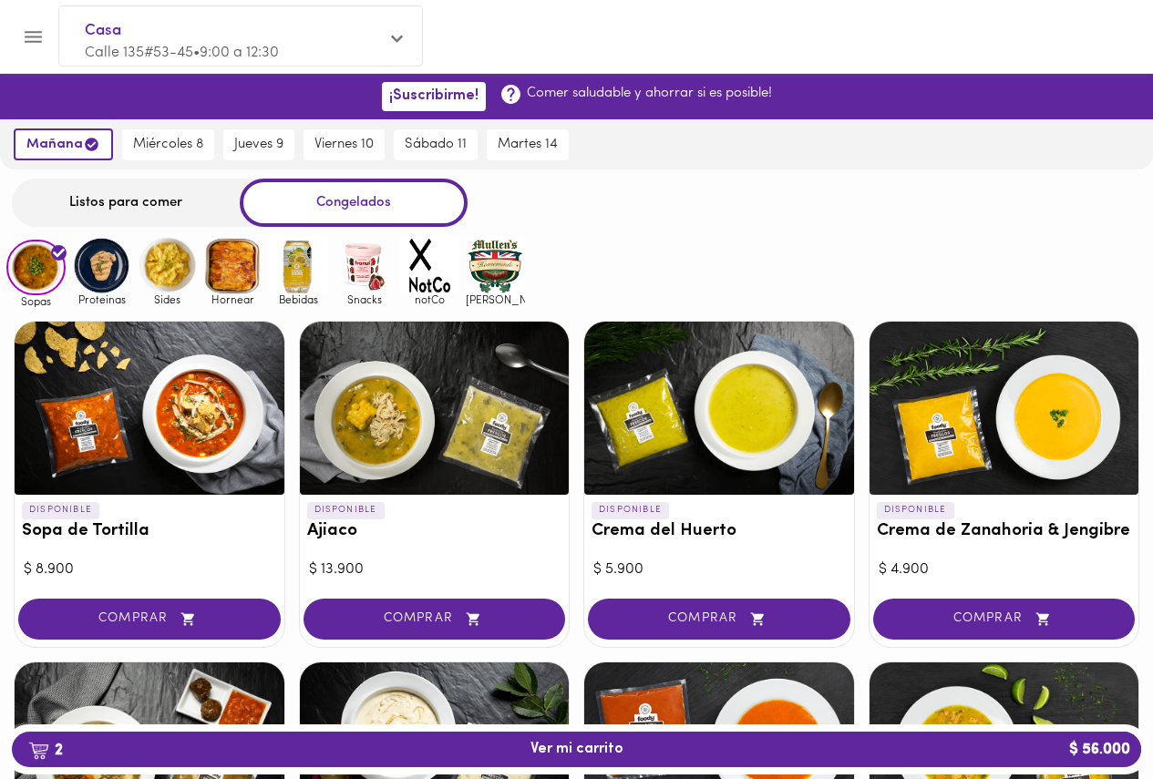
click at [509, 275] on img at bounding box center [495, 265] width 59 height 59
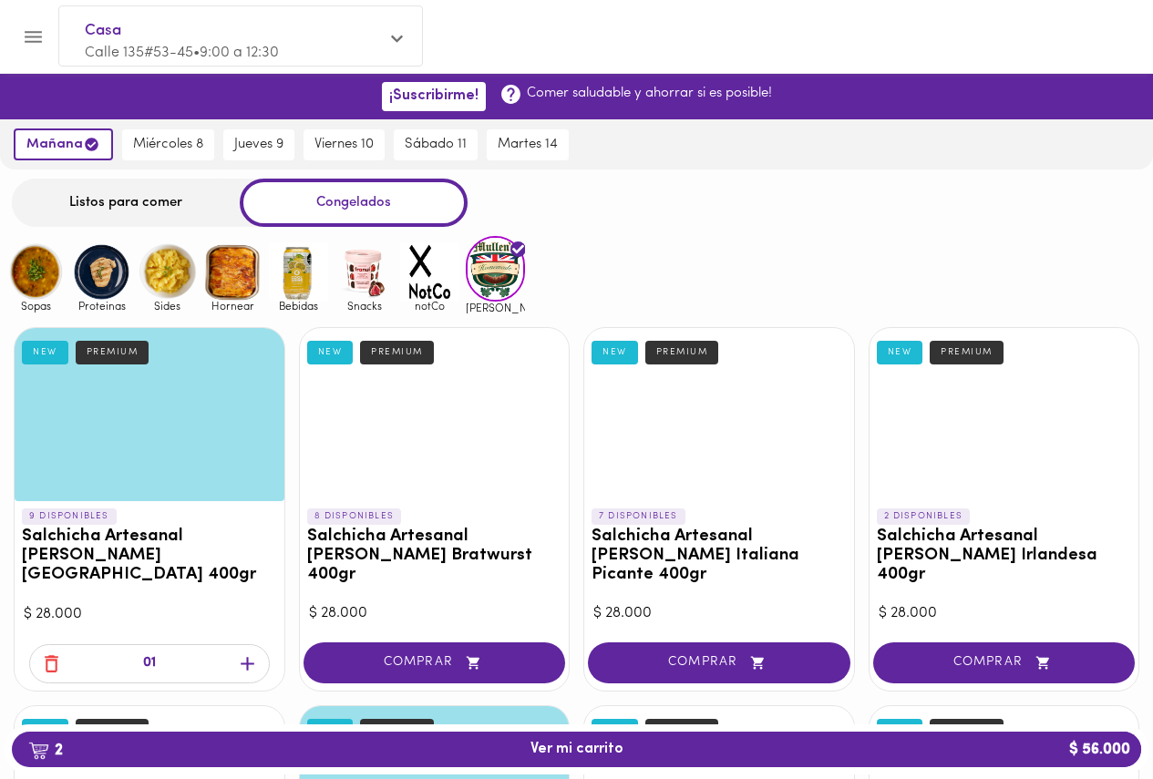
click at [608, 242] on div "Sopas Proteinas Sides Hornear Bebidas Snacks notCo mullens" at bounding box center [576, 274] width 1153 height 77
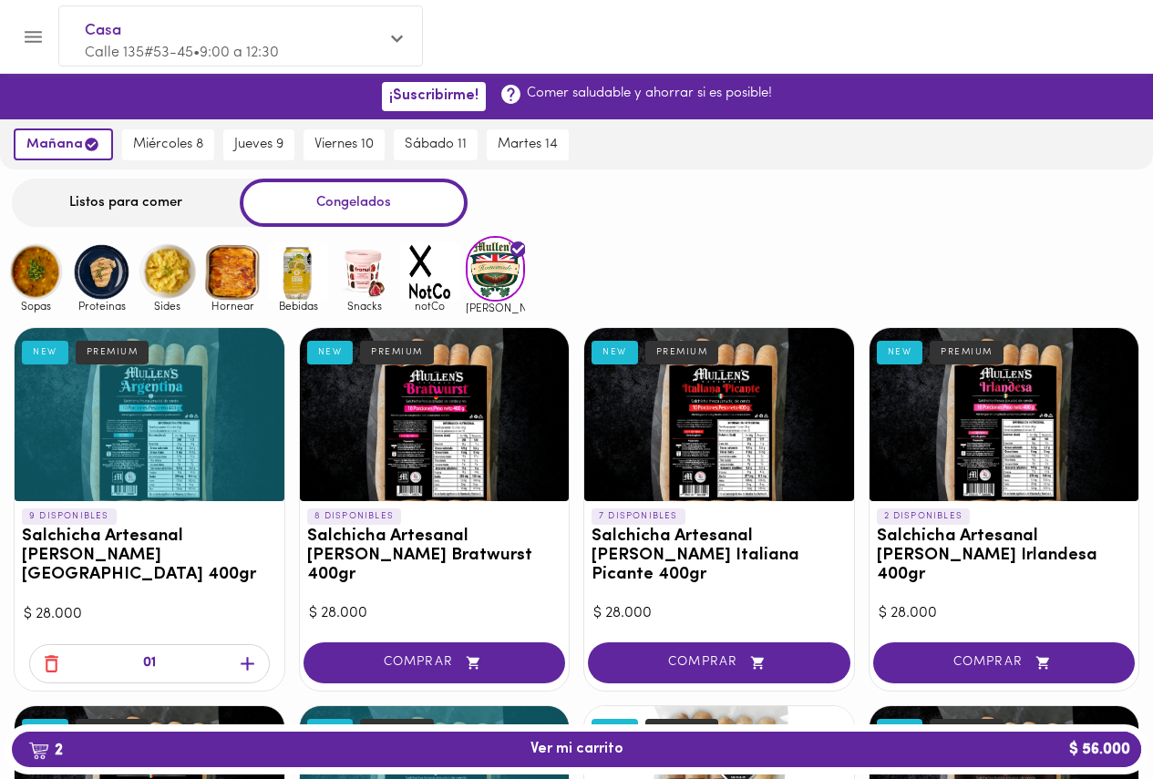
click at [217, 386] on div at bounding box center [150, 414] width 270 height 173
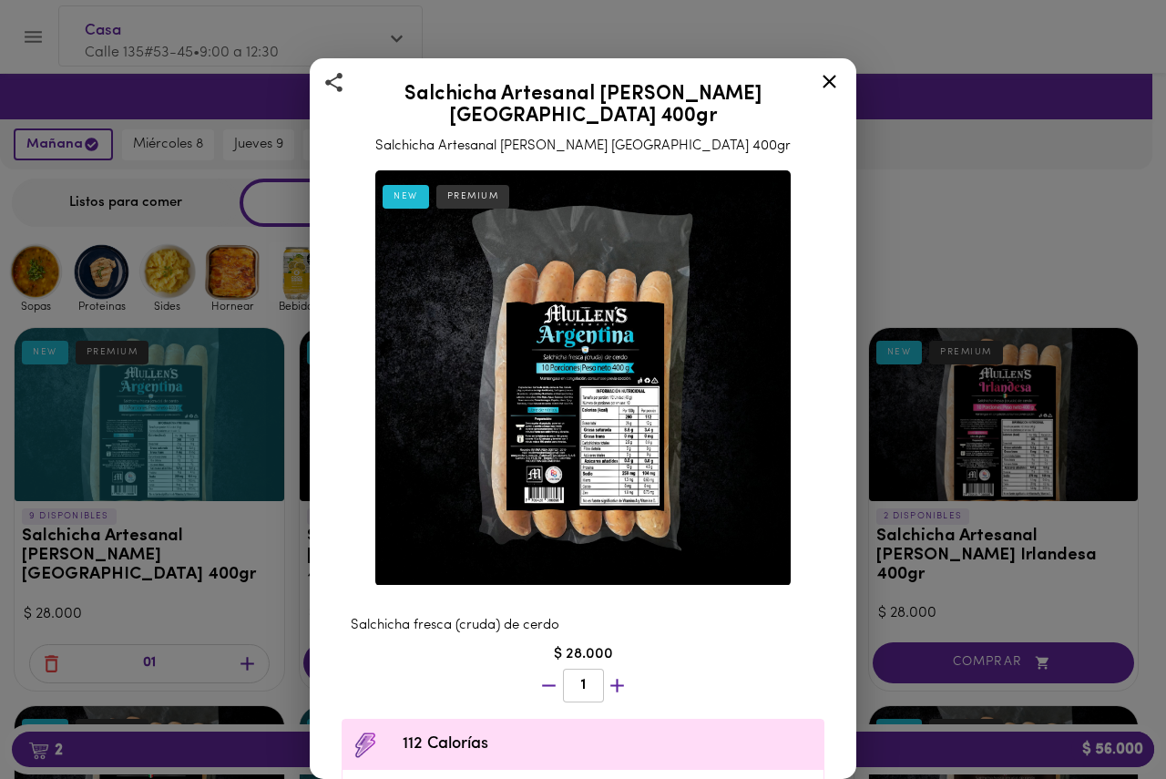
click at [831, 85] on icon at bounding box center [829, 81] width 23 height 23
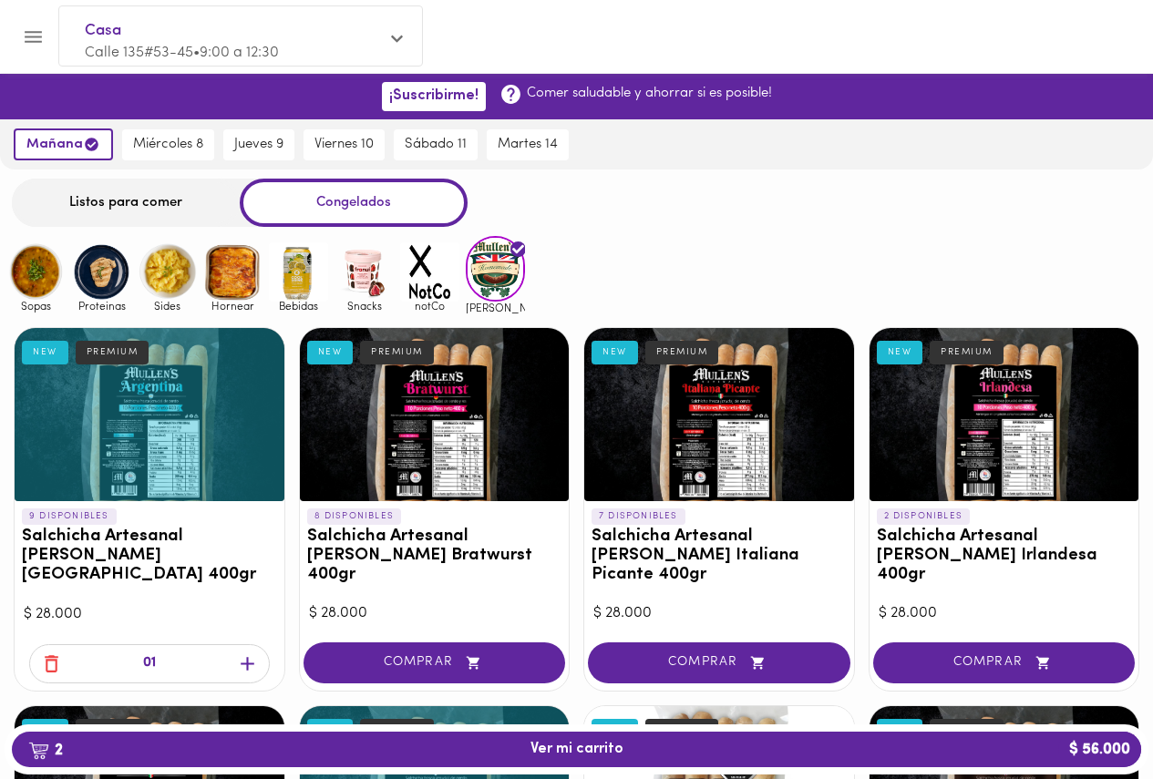
click at [605, 304] on div "Sopas Proteinas Sides Hornear Bebidas Snacks notCo mullens" at bounding box center [576, 274] width 1153 height 77
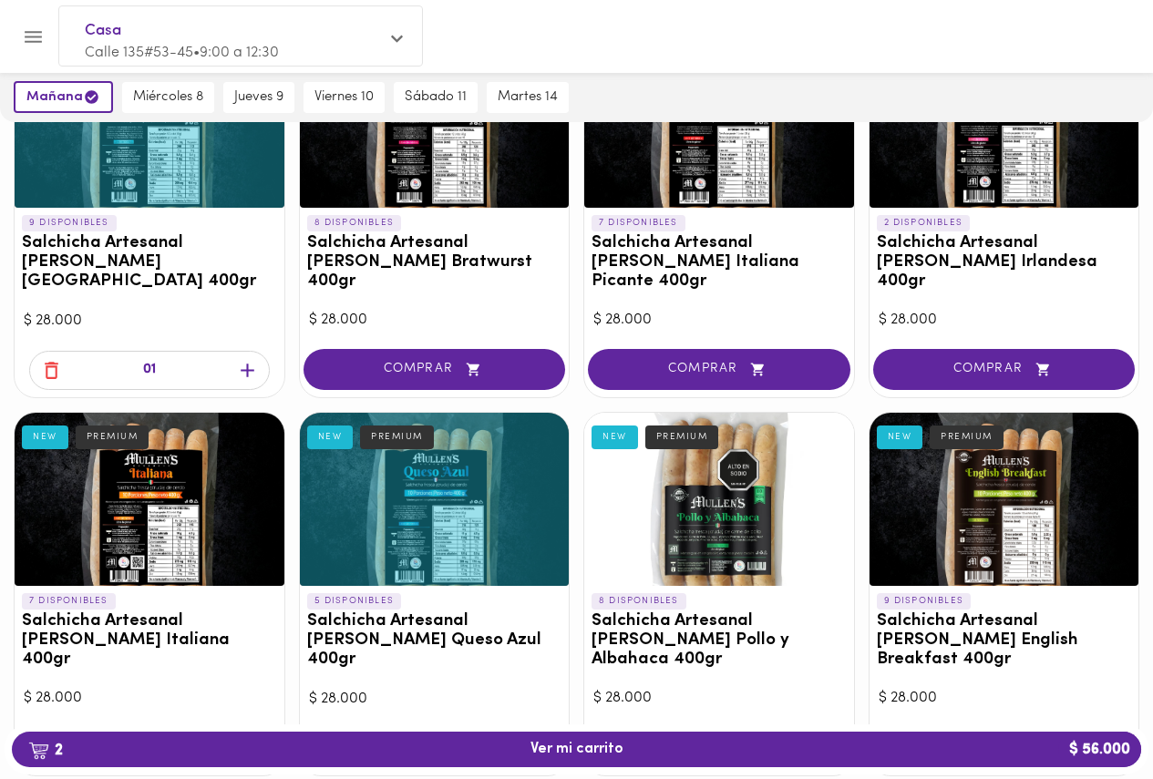
scroll to position [273, 0]
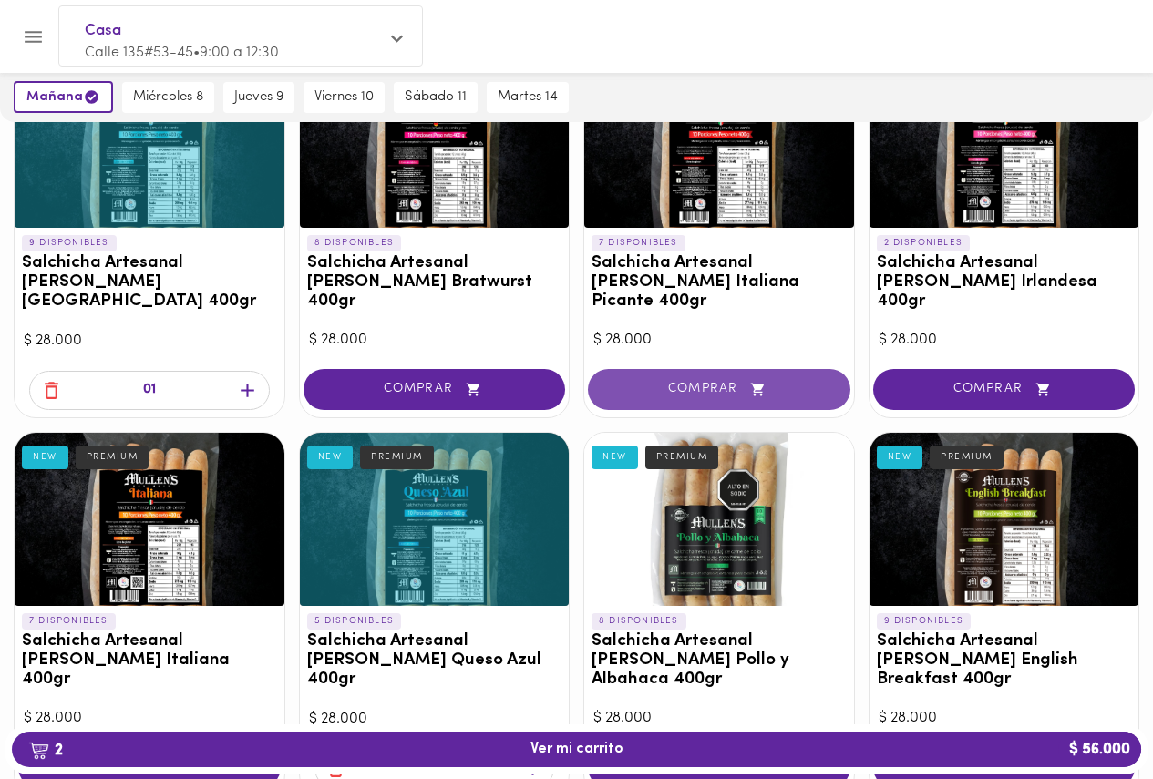
click at [712, 382] on span "COMPRAR" at bounding box center [719, 389] width 217 height 15
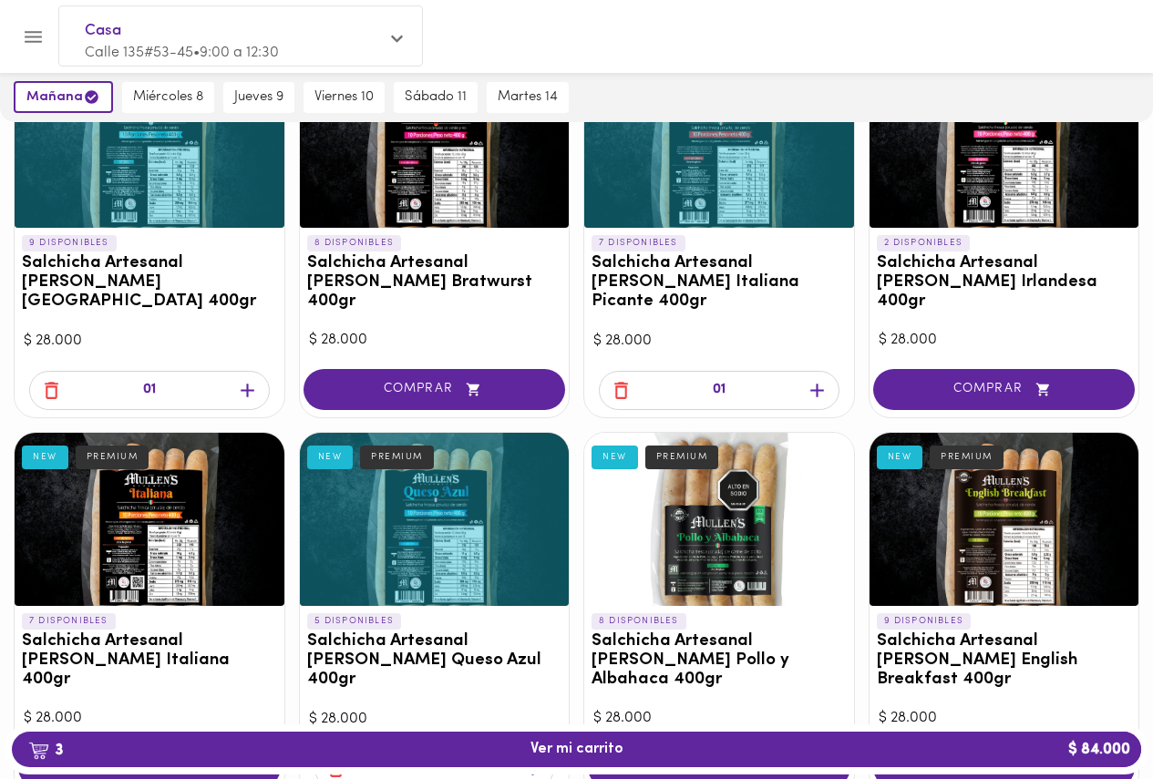
click at [864, 338] on div "9 DISPONIBLES Salchicha Artesanal Mullens Argentina 400gr NEW PREMIUM $ 28.000 …" at bounding box center [576, 523] width 1153 height 967
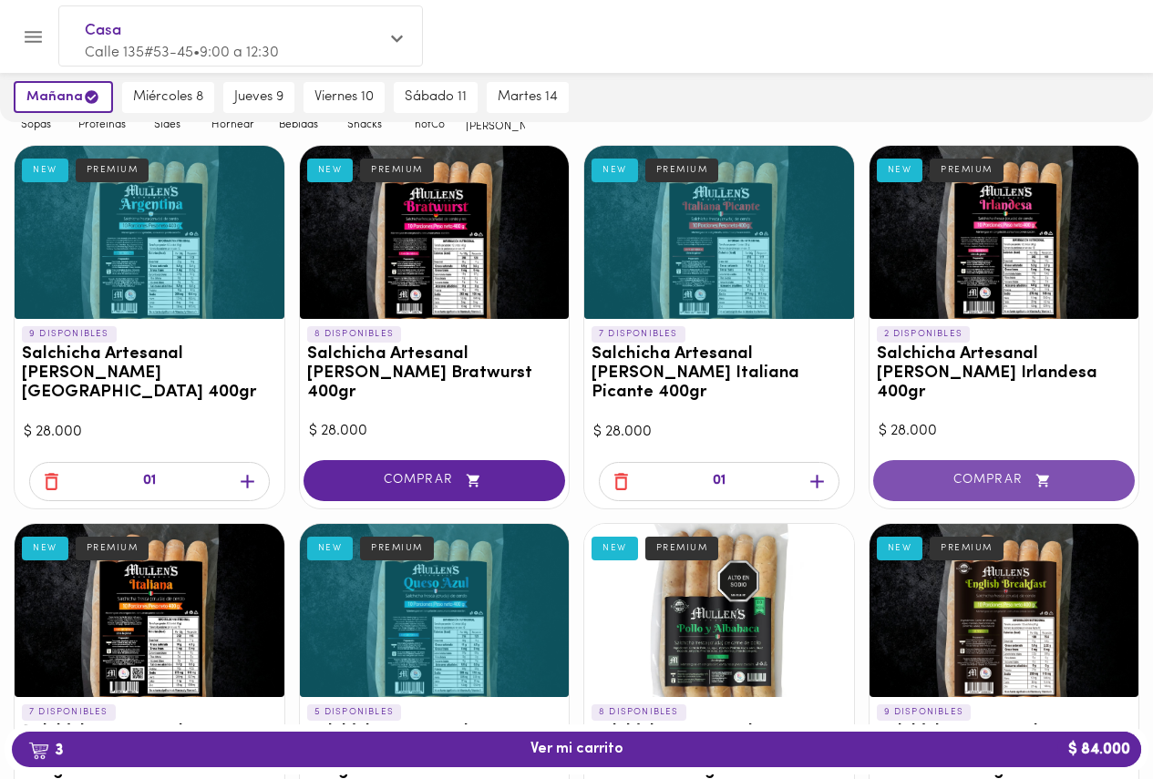
click at [975, 469] on button "COMPRAR" at bounding box center [1004, 480] width 262 height 41
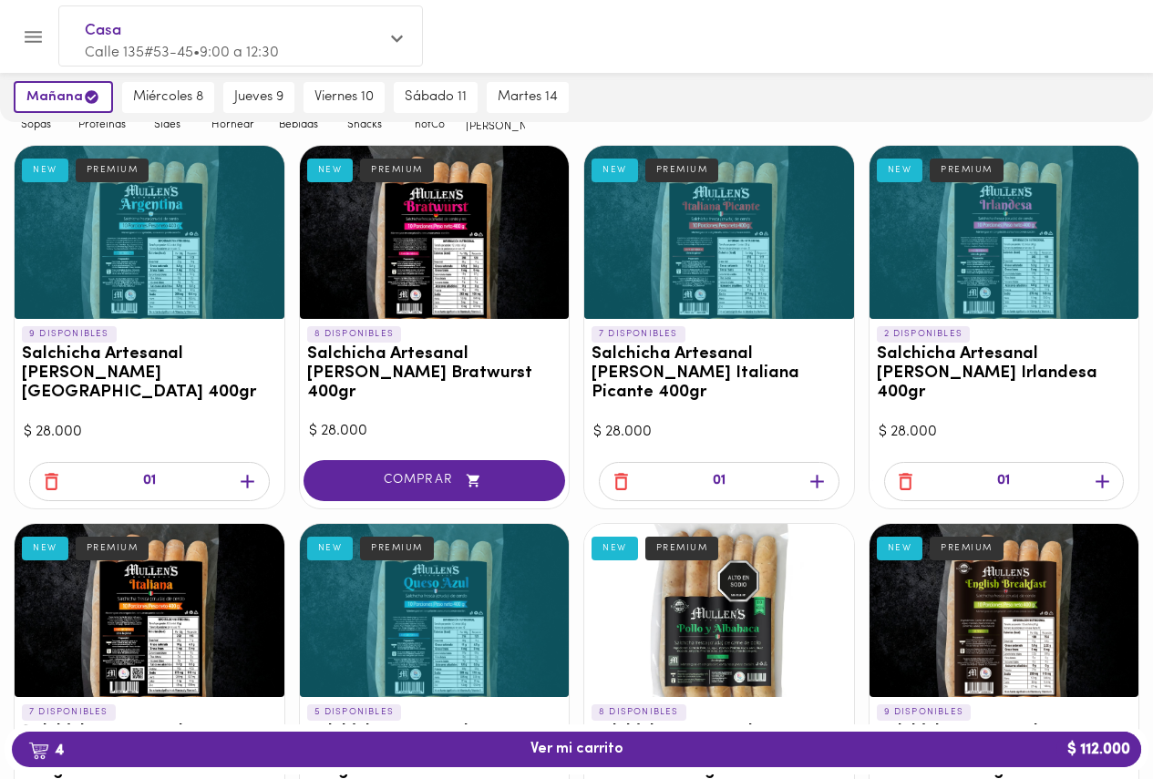
click at [861, 380] on div "9 DISPONIBLES Salchicha Artesanal Mullens Argentina 400gr NEW PREMIUM $ 28.000 …" at bounding box center [576, 614] width 1153 height 967
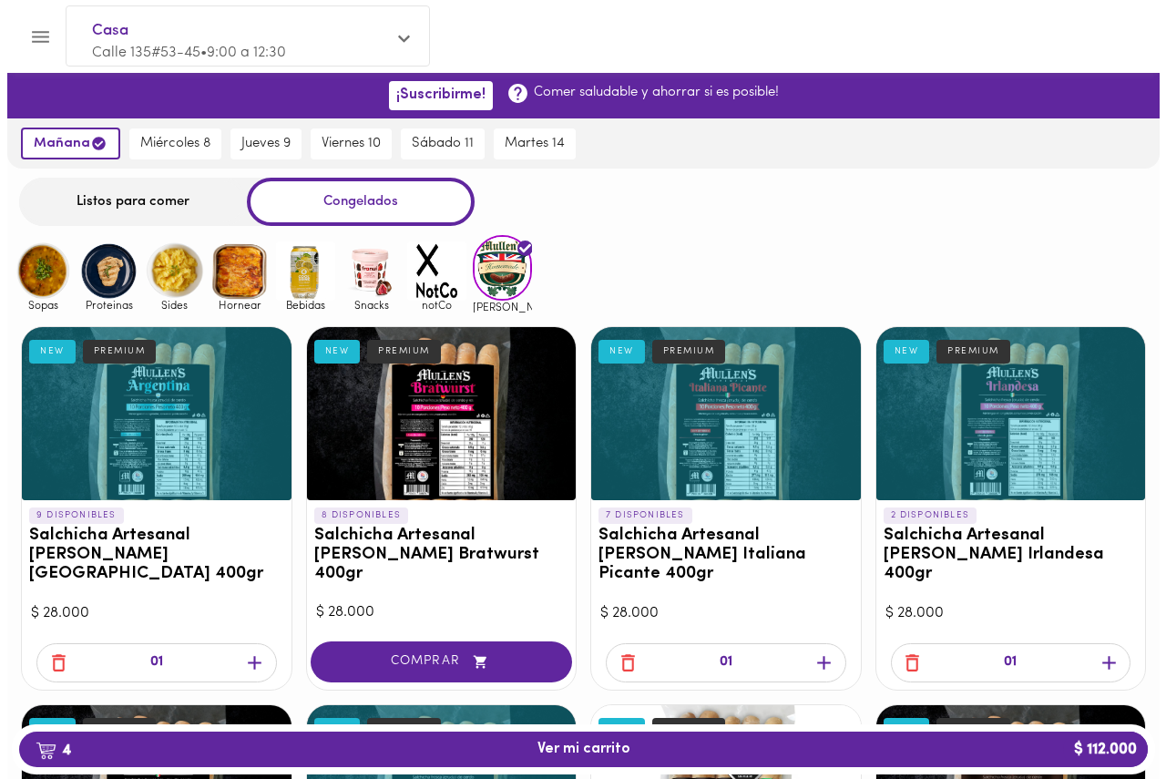
scroll to position [0, 0]
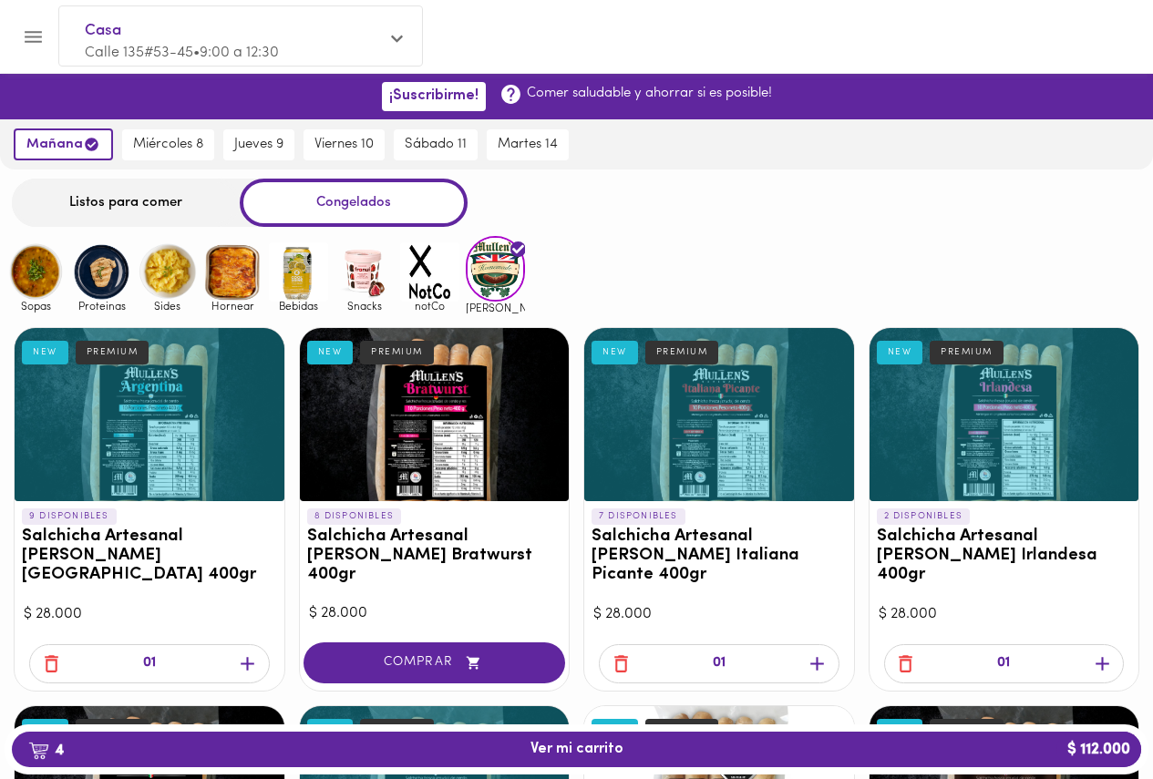
drag, startPoint x: 360, startPoint y: 283, endPoint x: 370, endPoint y: 281, distance: 10.4
click at [363, 282] on img at bounding box center [363, 271] width 59 height 59
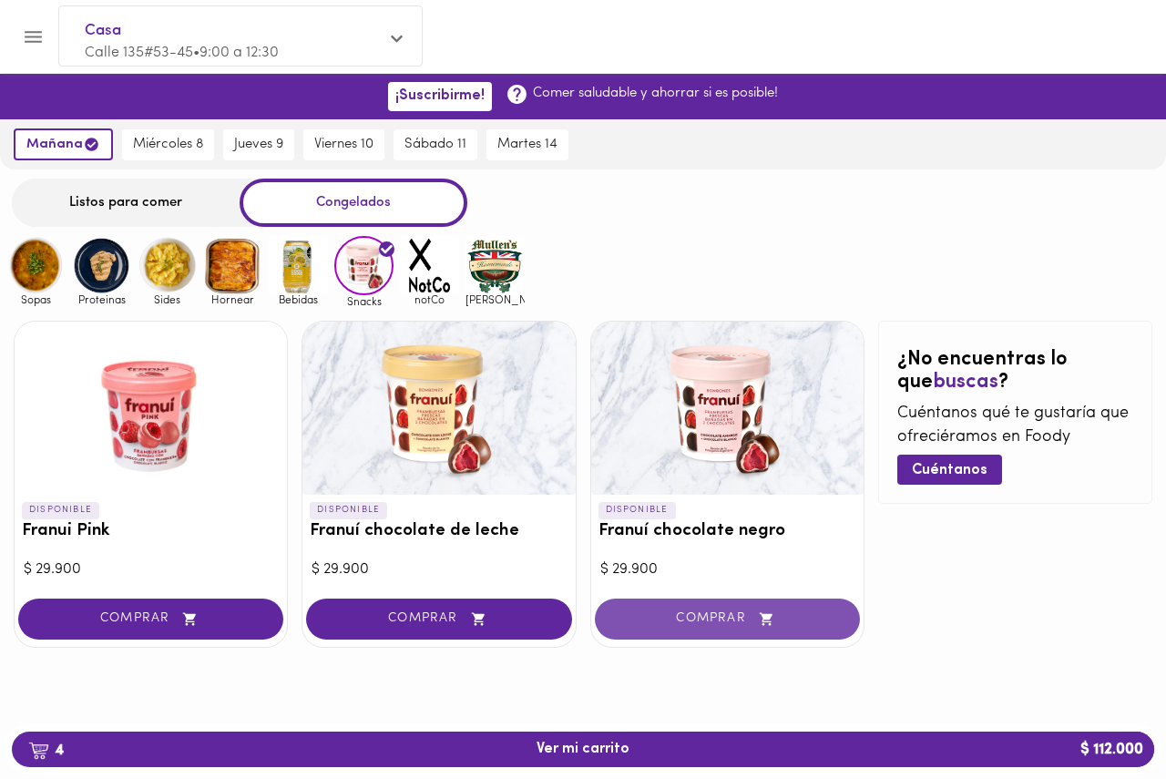
click at [704, 628] on button "COMPRAR" at bounding box center [727, 619] width 265 height 41
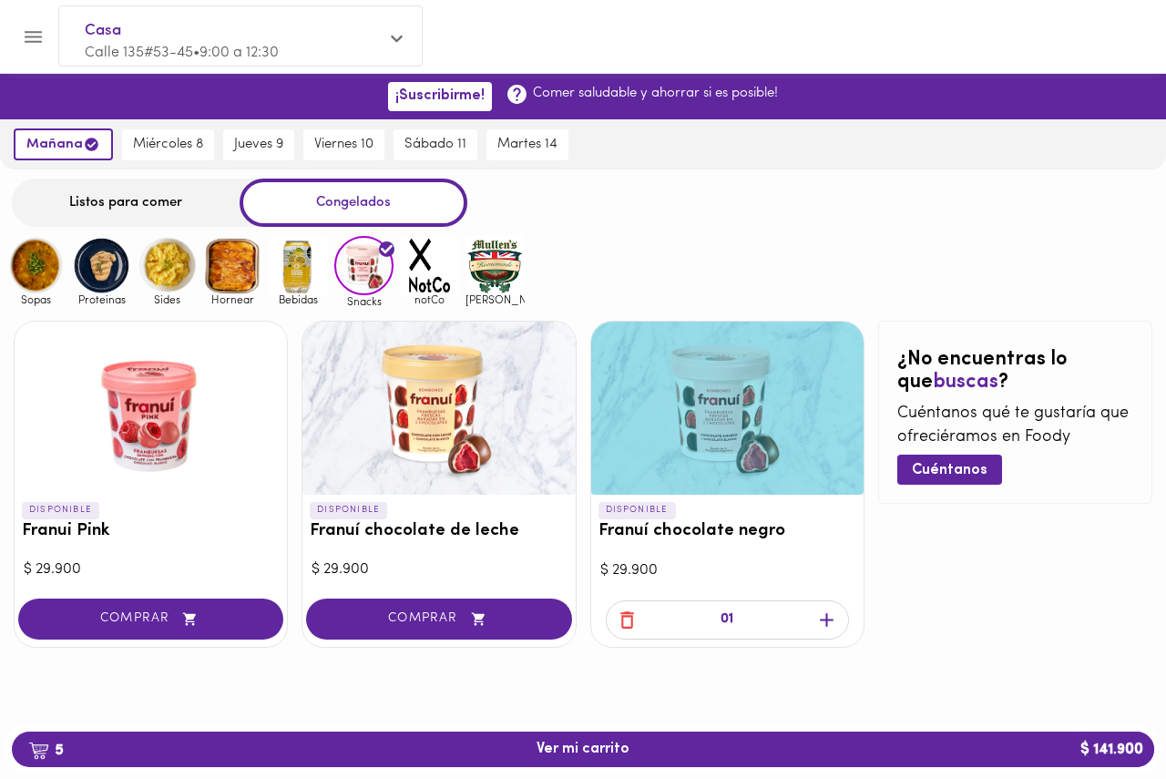
click at [827, 627] on icon "button" at bounding box center [827, 620] width 23 height 23
click at [928, 607] on div "¿No encuentras lo que buscas ? Cuéntanos qué te gustaría que ofreciéramos en Fo…" at bounding box center [1016, 484] width 274 height 326
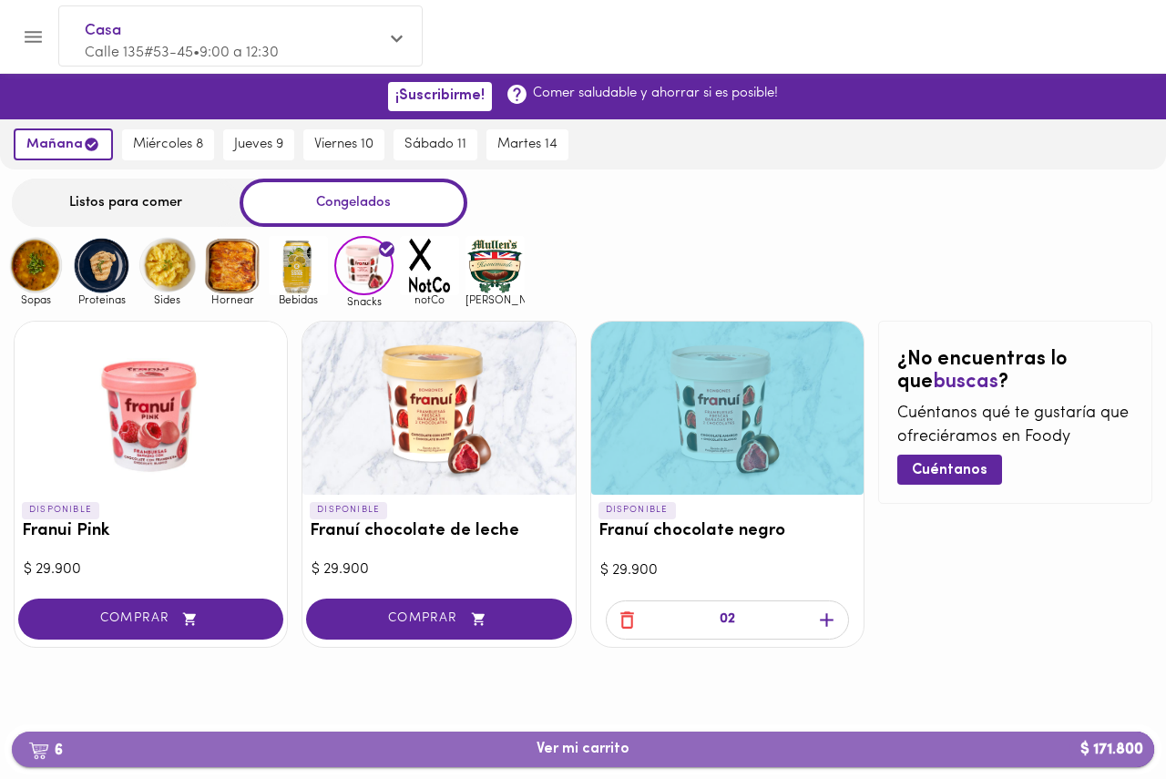
click at [667, 742] on span "6 Ver mi carrito $ 171.800" at bounding box center [583, 749] width 1114 height 17
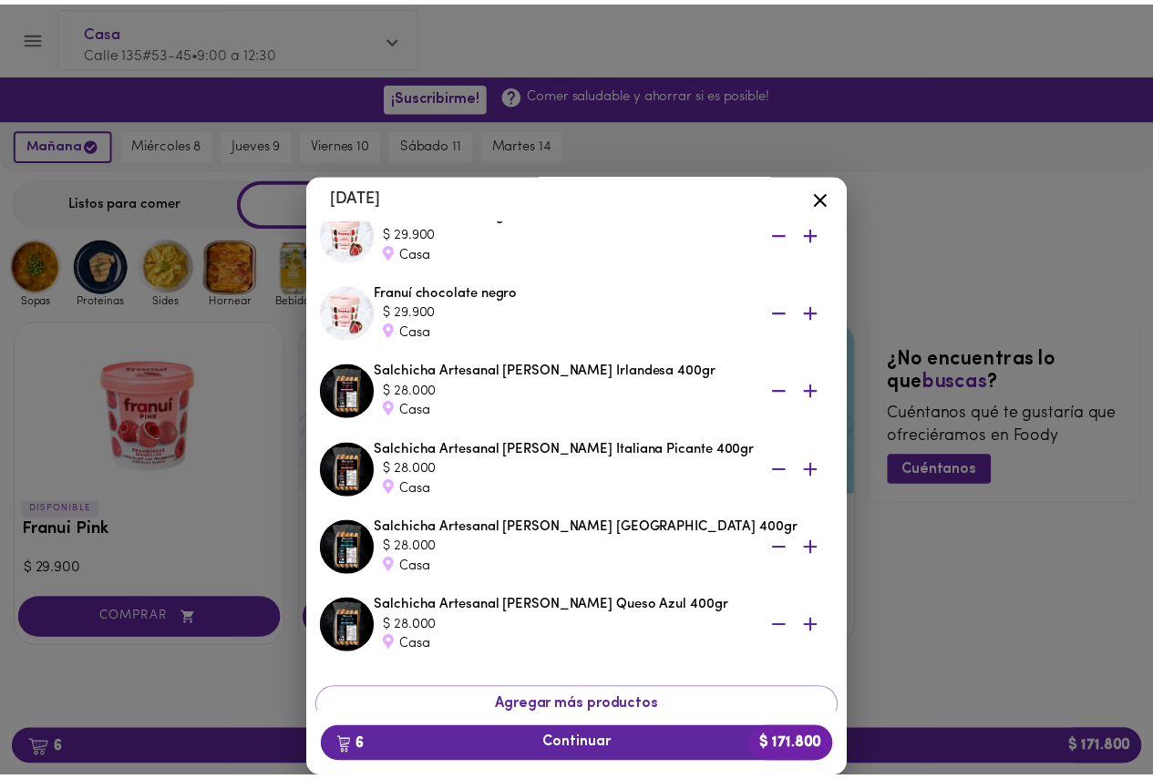
scroll to position [159, 0]
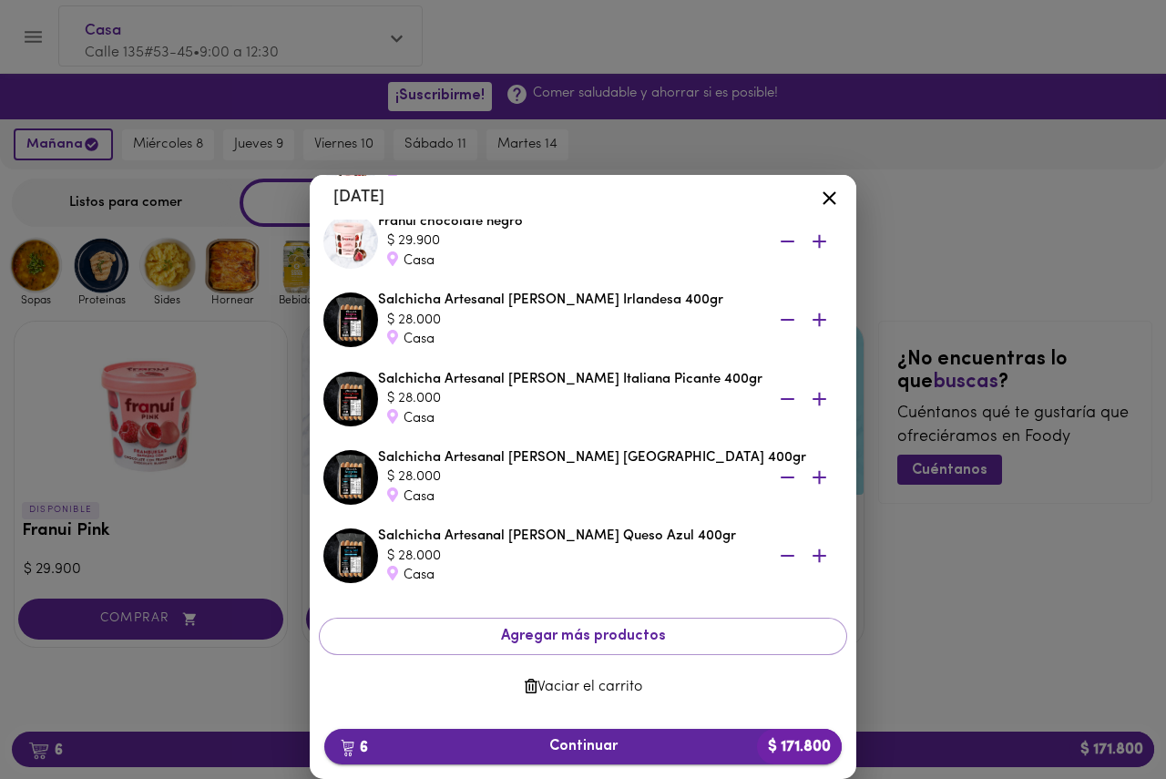
click at [594, 746] on span "6 Continuar $ 171.800" at bounding box center [583, 746] width 488 height 17
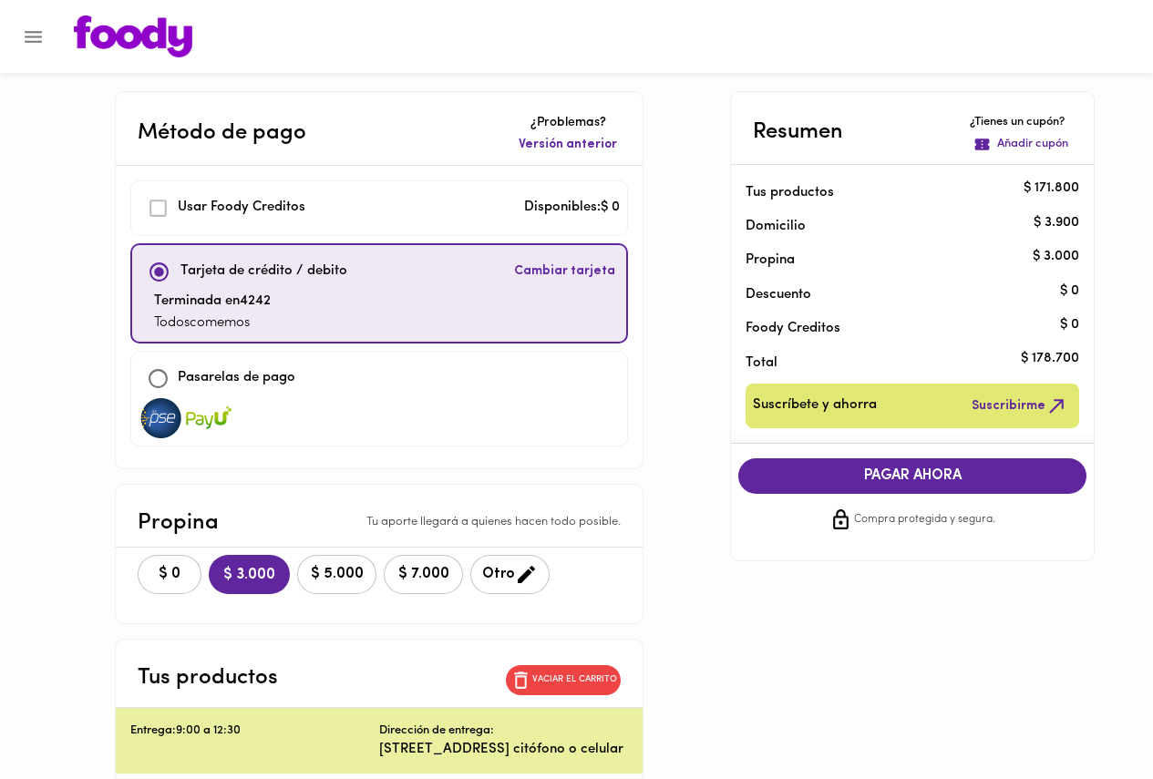
click at [1009, 141] on p "Añadir cupón" at bounding box center [1032, 144] width 71 height 17
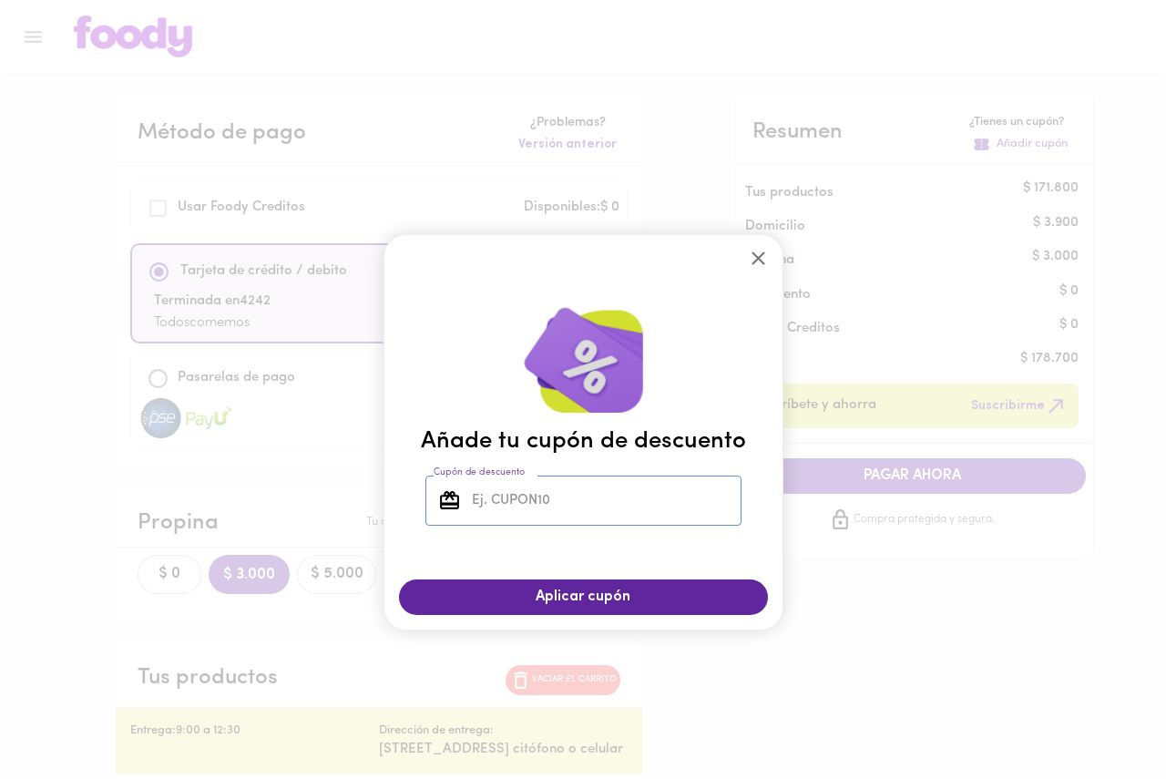
click at [543, 505] on input "Cupón de descuento" at bounding box center [604, 501] width 273 height 50
type input "TODOSCOMEMOS"
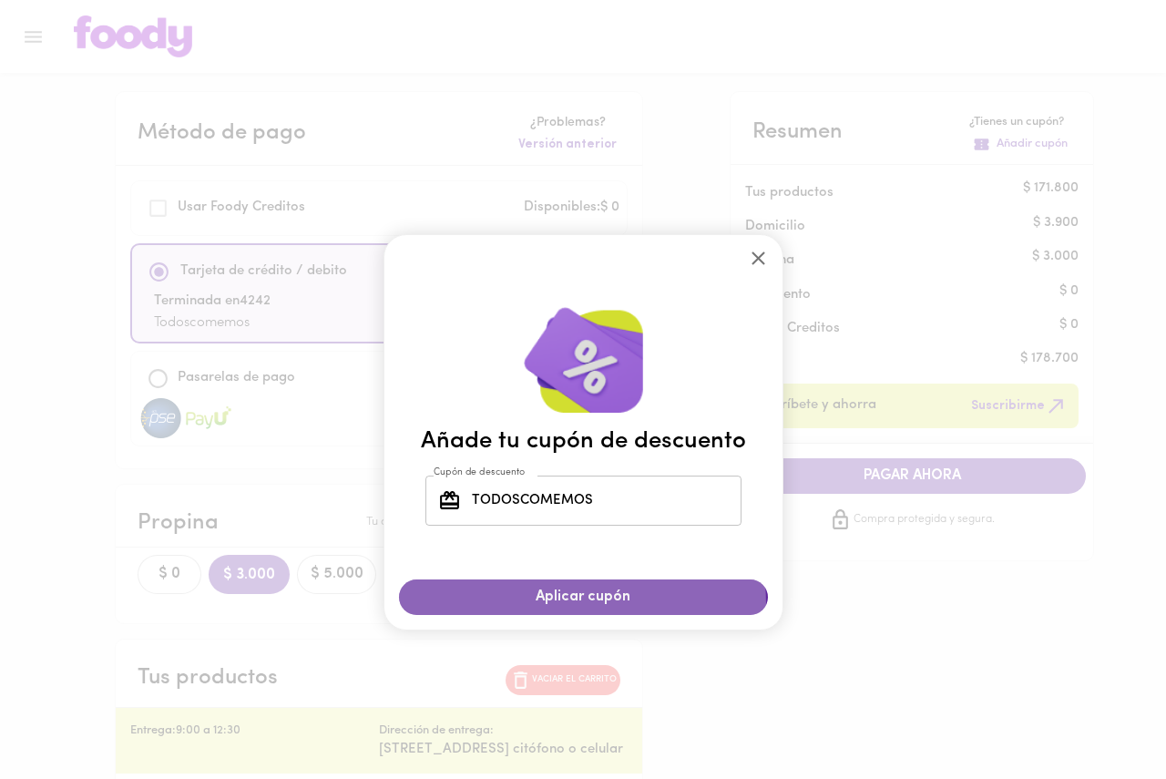
click at [559, 605] on span "Aplicar cupón" at bounding box center [583, 597] width 333 height 17
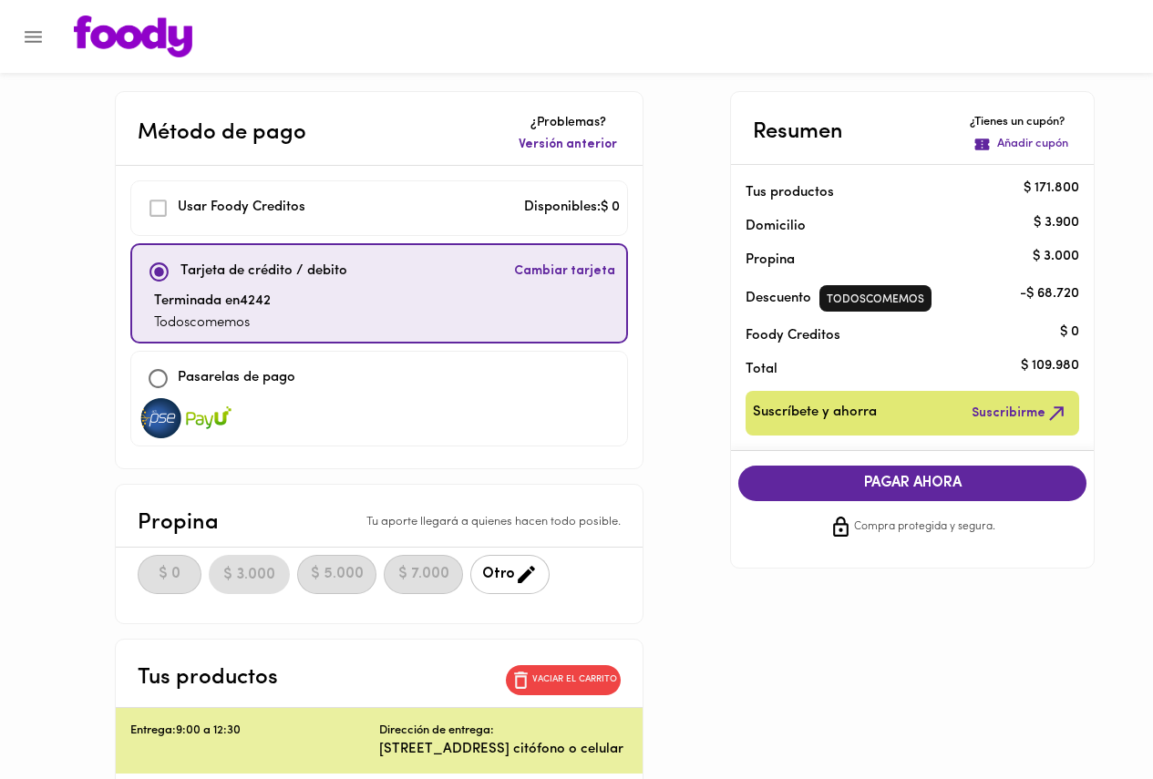
click at [710, 318] on div "Método de pago ¿Problemas? Versión anterior Usar Foody Creditos Disponibles: $ …" at bounding box center [577, 743] width 1066 height 1304
click at [667, 432] on div "Método de pago ¿Problemas? Versión anterior Usar Foody Creditos Disponibles: $ …" at bounding box center [577, 743] width 1066 height 1304
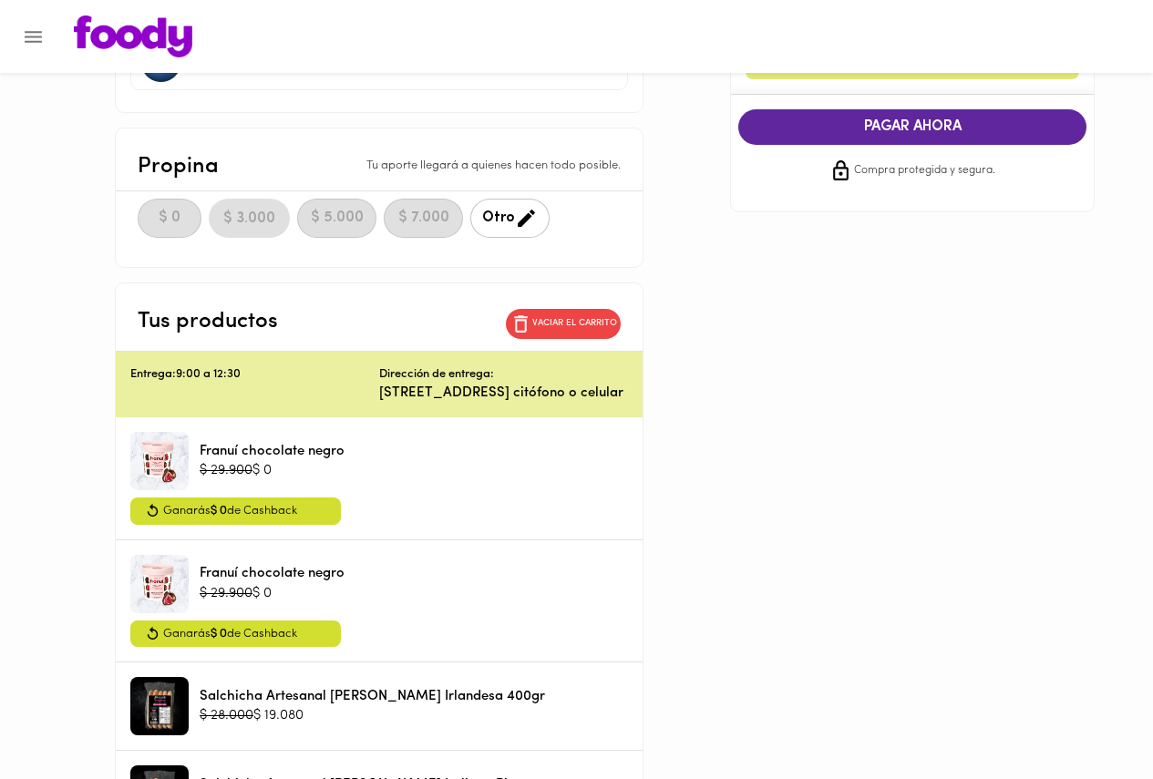
scroll to position [365, 0]
